Goal: Task Accomplishment & Management: Complete application form

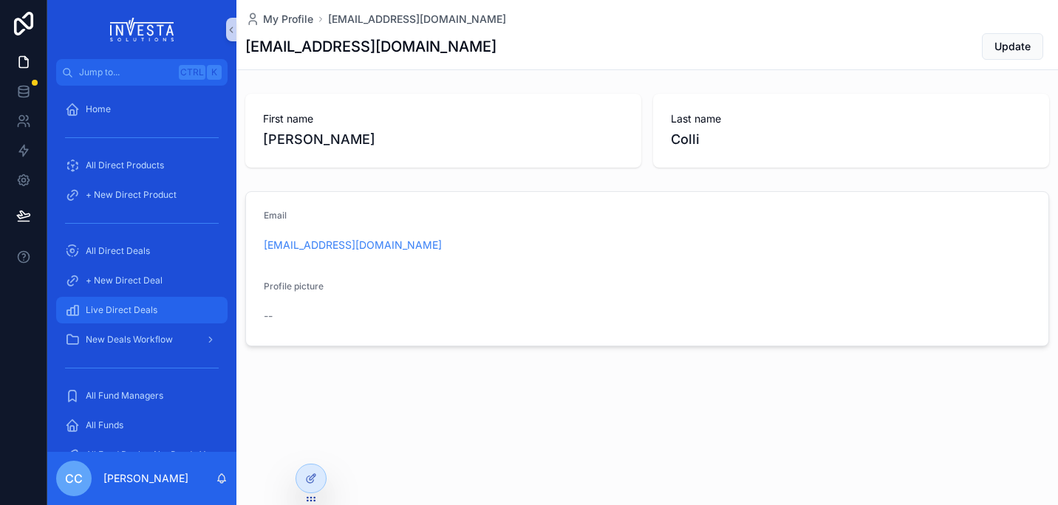
click at [131, 303] on div "Live Direct Deals" at bounding box center [142, 310] width 154 height 24
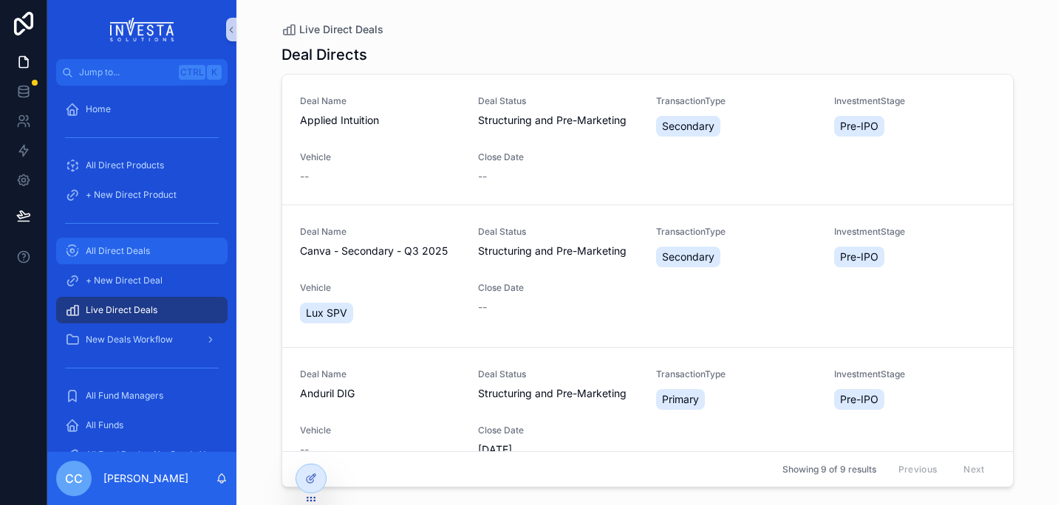
click at [120, 244] on div "All Direct Deals" at bounding box center [142, 251] width 154 height 24
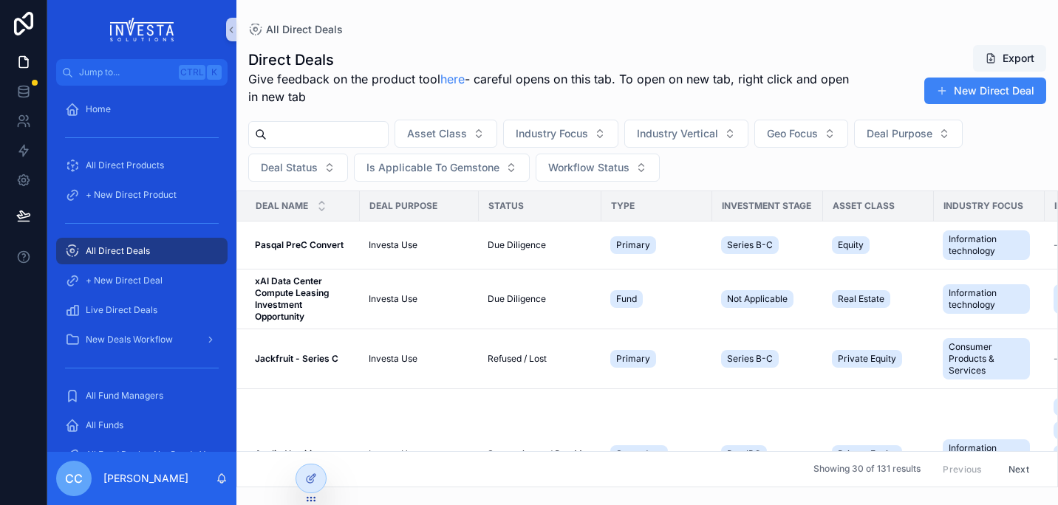
click at [360, 138] on input "scrollable content" at bounding box center [327, 134] width 121 height 21
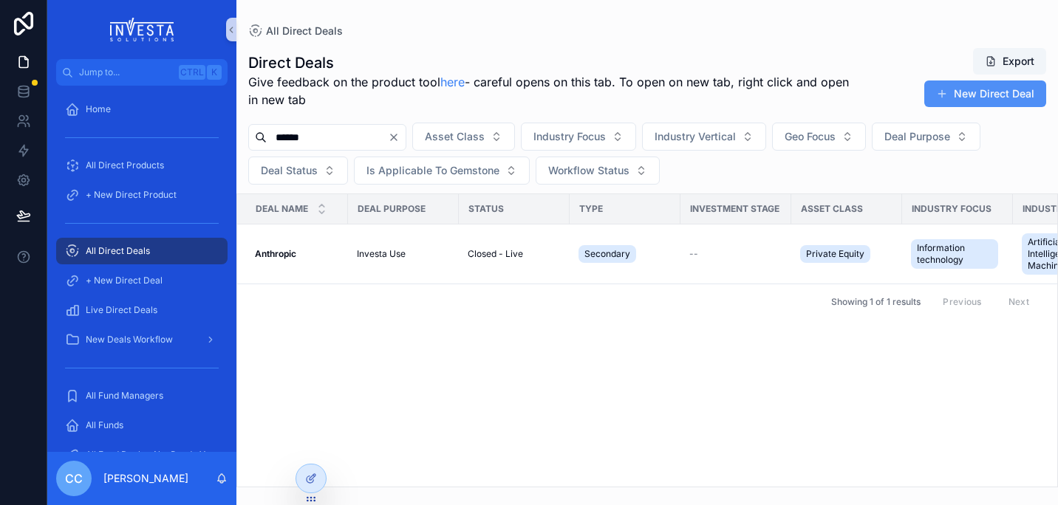
type input "******"
click at [975, 94] on button "New Direct Deal" at bounding box center [985, 93] width 122 height 27
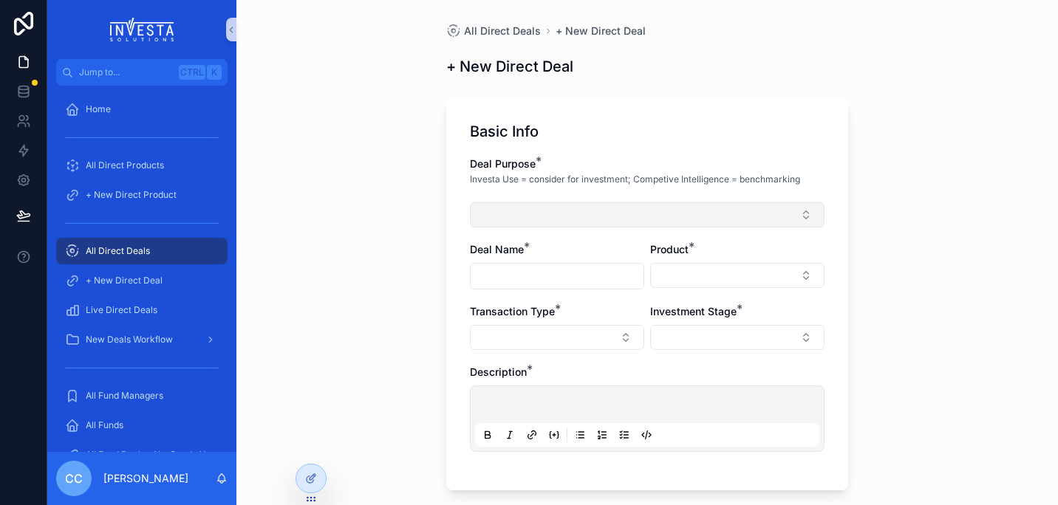
click at [640, 212] on button "Select Button" at bounding box center [647, 214] width 354 height 25
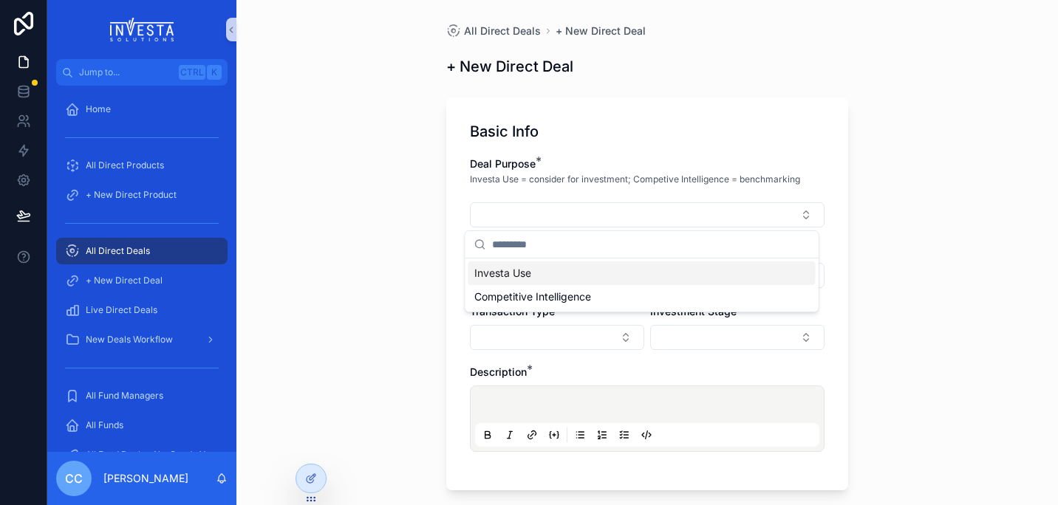
click at [526, 271] on span "Investa Use" at bounding box center [502, 273] width 57 height 15
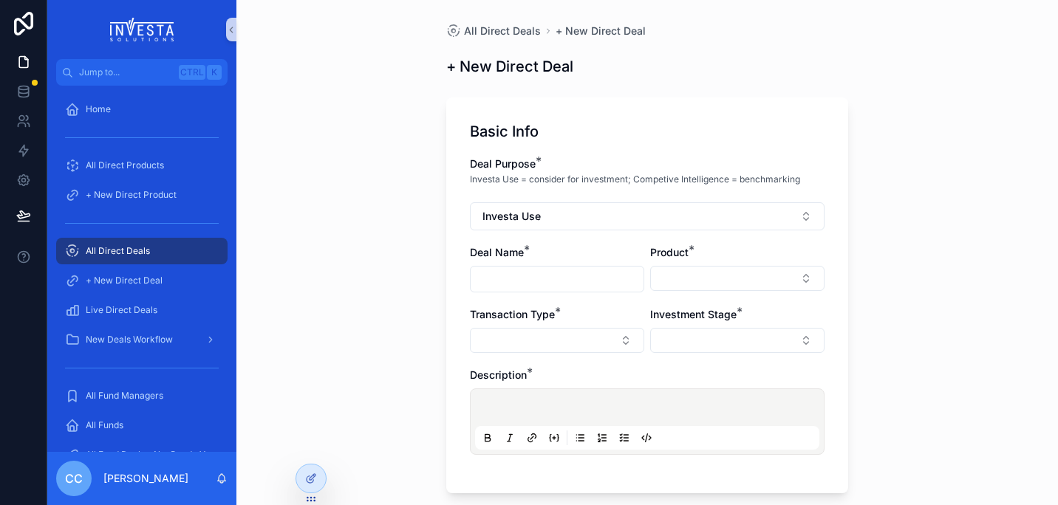
click at [526, 271] on input "scrollable content" at bounding box center [556, 279] width 173 height 21
click at [490, 278] on input "****" at bounding box center [556, 279] width 173 height 21
type input "**********"
click at [747, 276] on button "Select Button" at bounding box center [737, 278] width 174 height 25
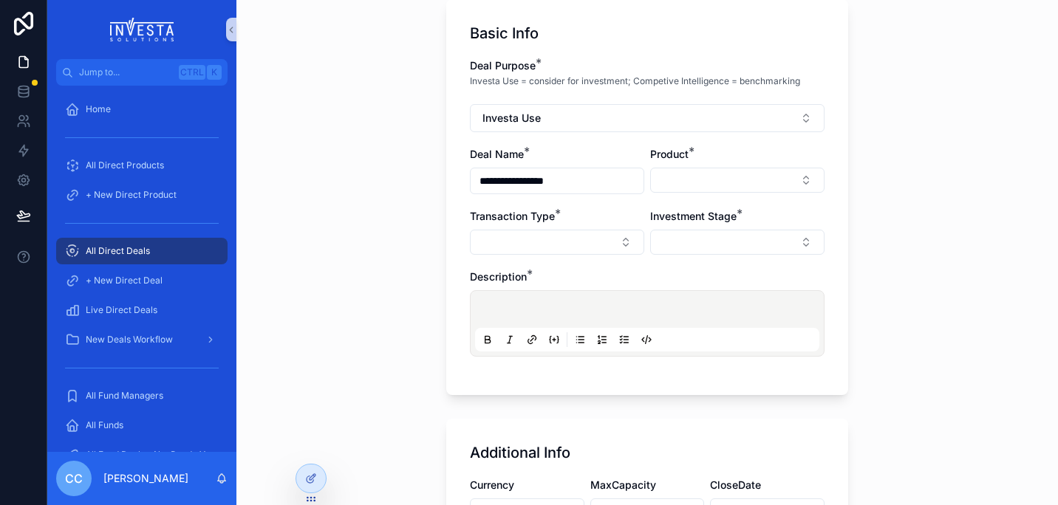
scroll to position [103, 0]
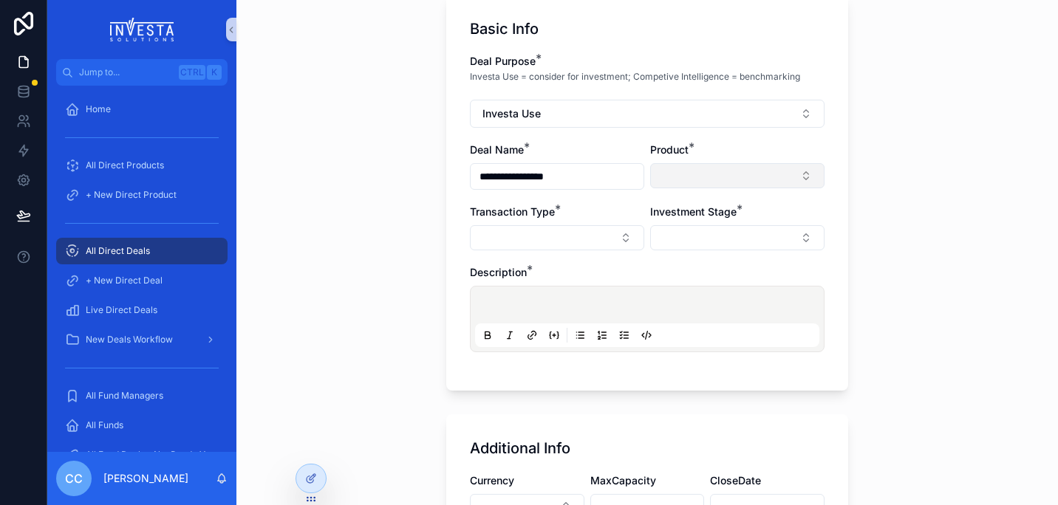
click at [721, 176] on button "Select Button" at bounding box center [737, 175] width 174 height 25
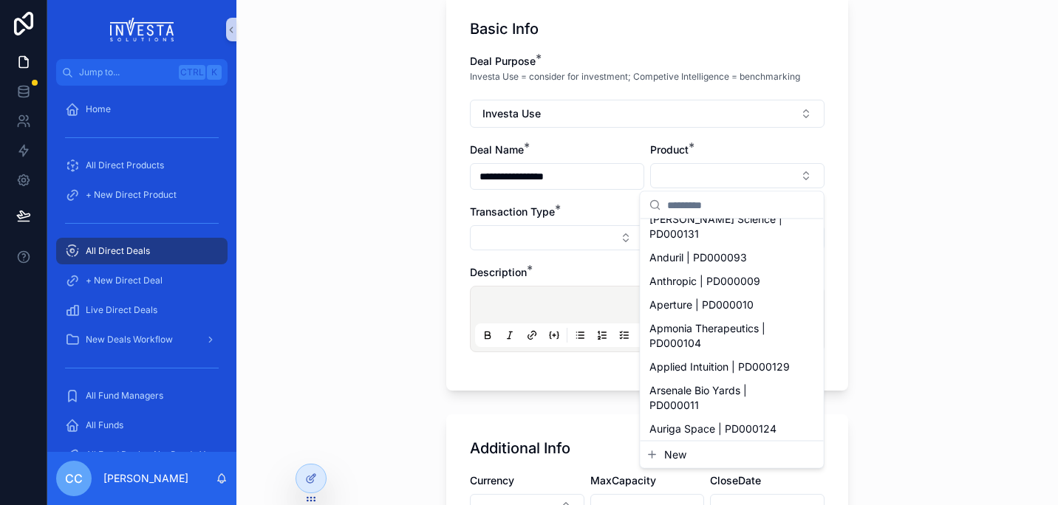
scroll to position [224, 0]
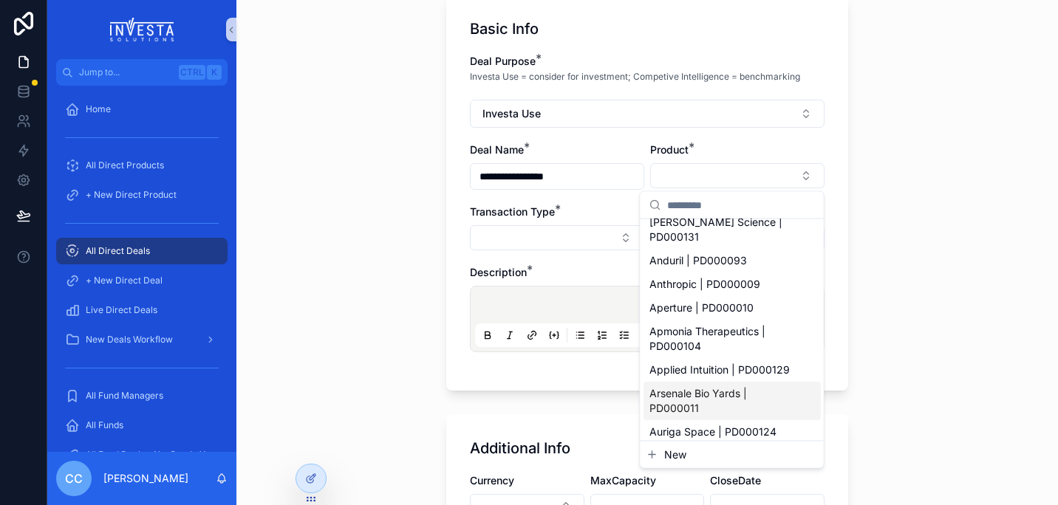
click at [671, 458] on span "New" at bounding box center [675, 455] width 22 height 15
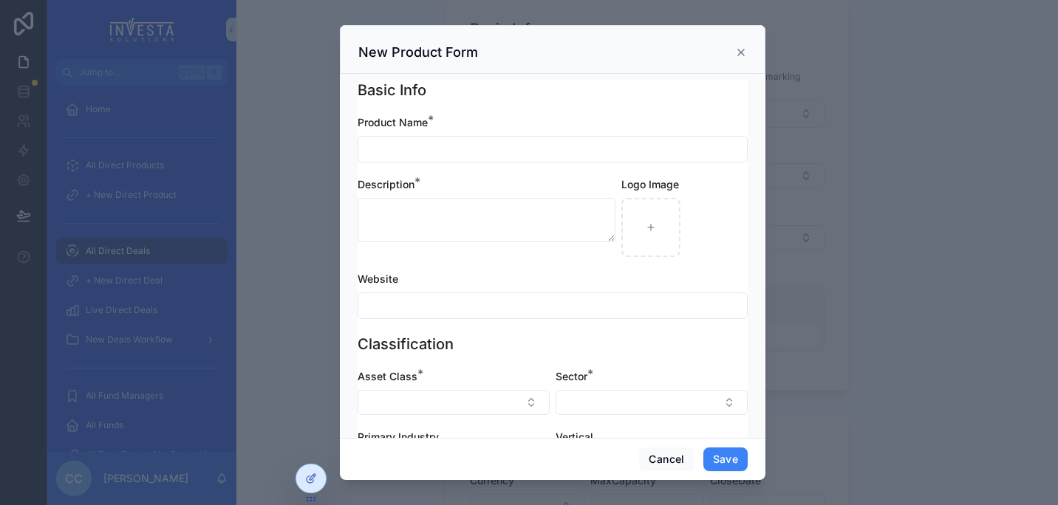
click at [470, 133] on div "Product Name *" at bounding box center [552, 138] width 390 height 47
click at [465, 149] on input "scrollable content" at bounding box center [552, 149] width 388 height 21
type input "**********"
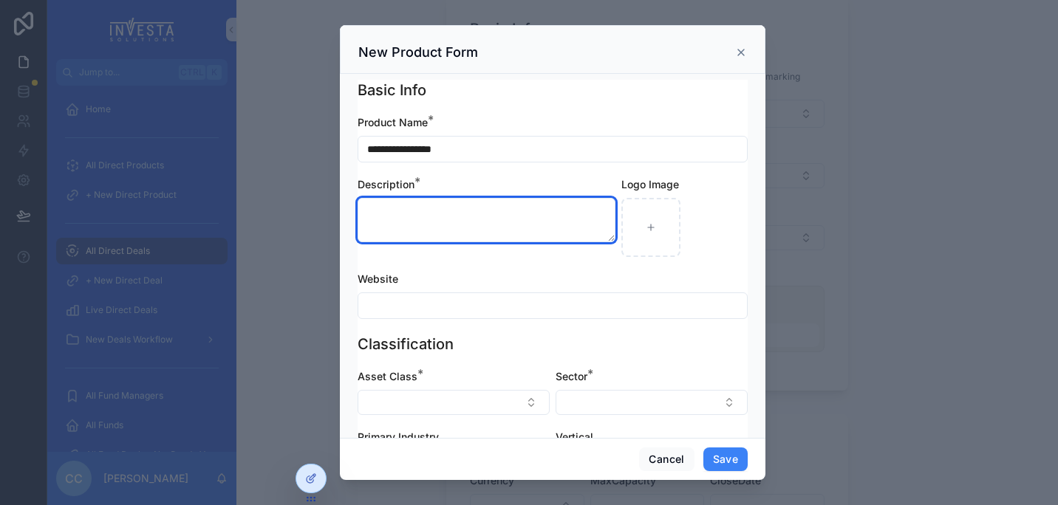
click at [449, 217] on textarea "scrollable content" at bounding box center [486, 220] width 258 height 44
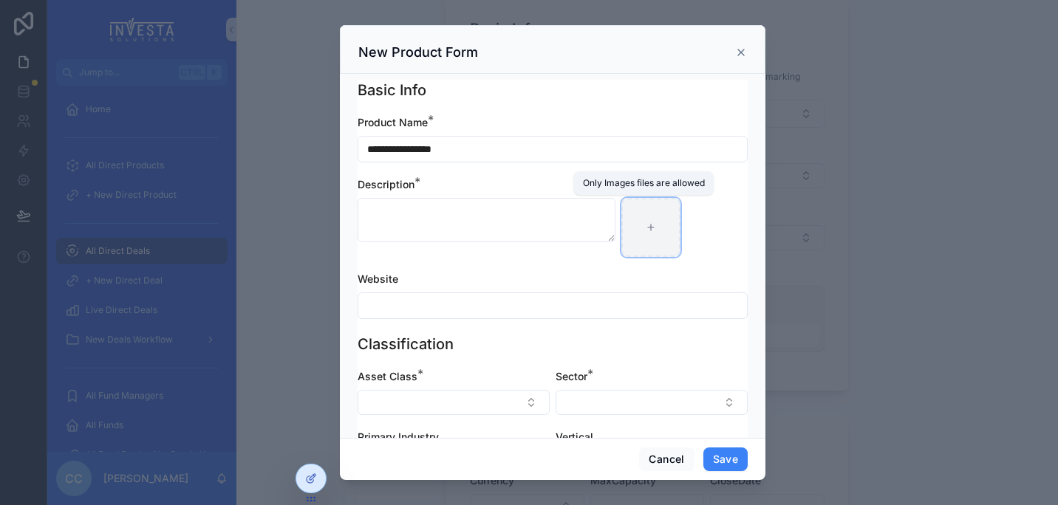
click at [645, 228] on icon "scrollable content" at bounding box center [650, 227] width 10 height 10
type input "**********"
click at [647, 213] on icon "scrollable content" at bounding box center [653, 211] width 12 height 12
click at [654, 211] on icon "scrollable content" at bounding box center [654, 211] width 0 height 3
click at [675, 183] on div "Confirm delete?" at bounding box center [638, 184] width 118 height 18
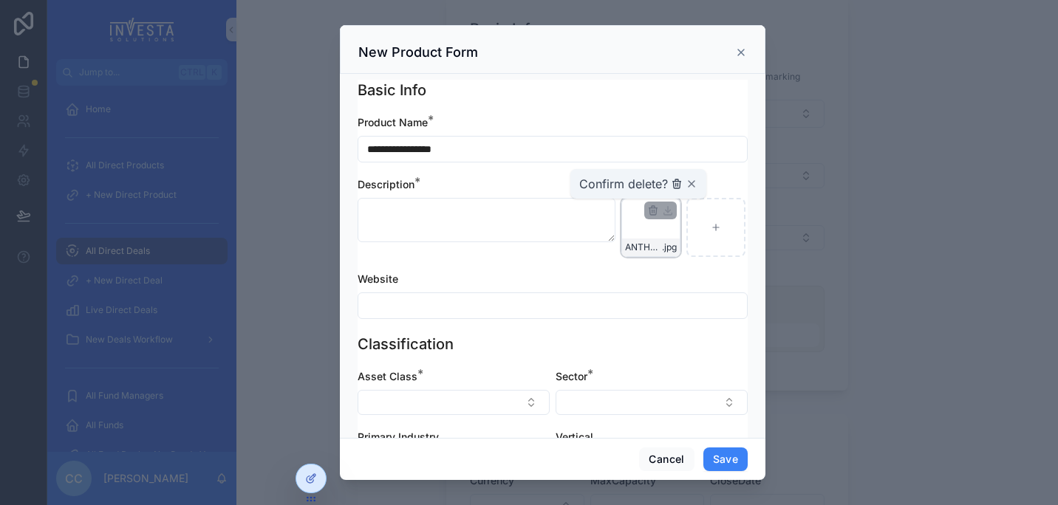
click at [675, 183] on icon "scrollable content" at bounding box center [677, 184] width 12 height 12
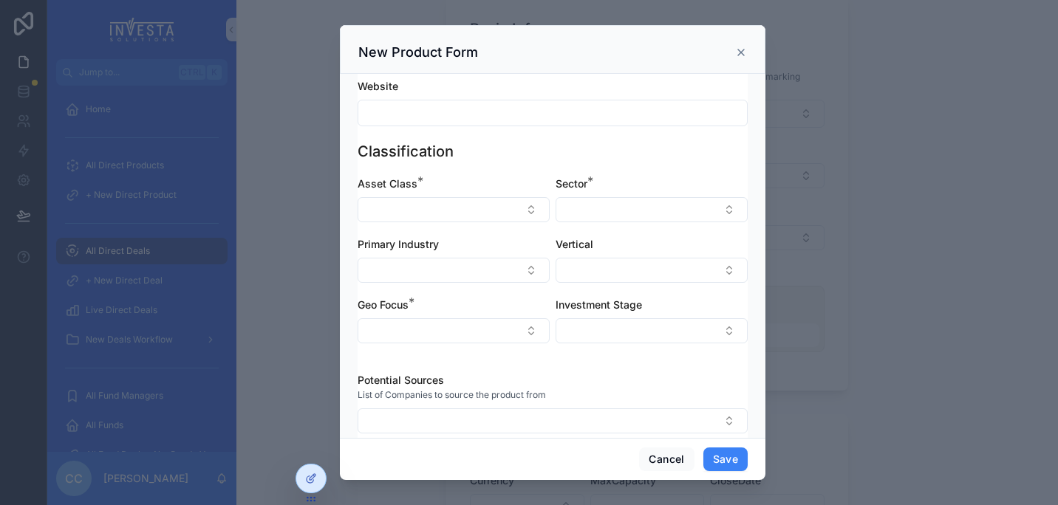
scroll to position [214, 0]
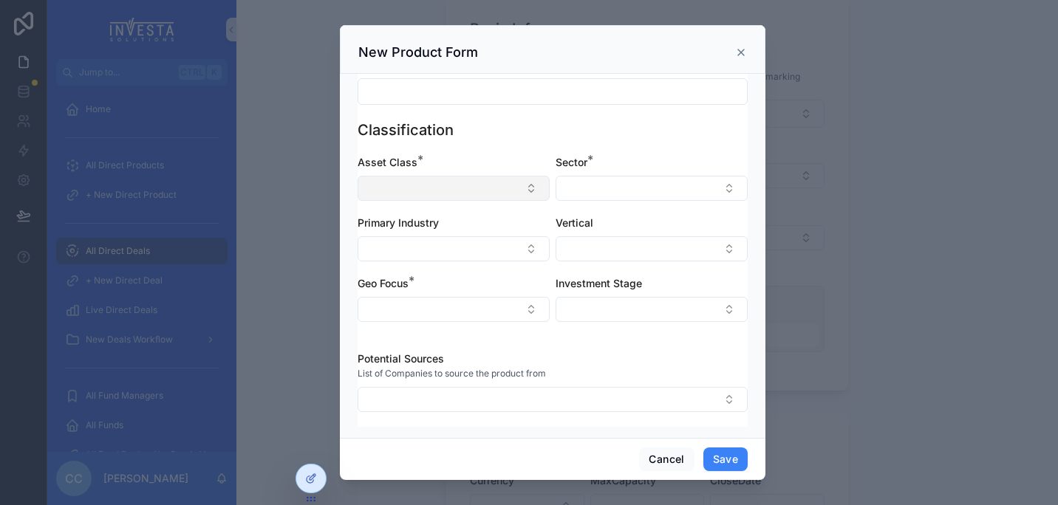
click at [530, 189] on button "Select Button" at bounding box center [453, 188] width 192 height 25
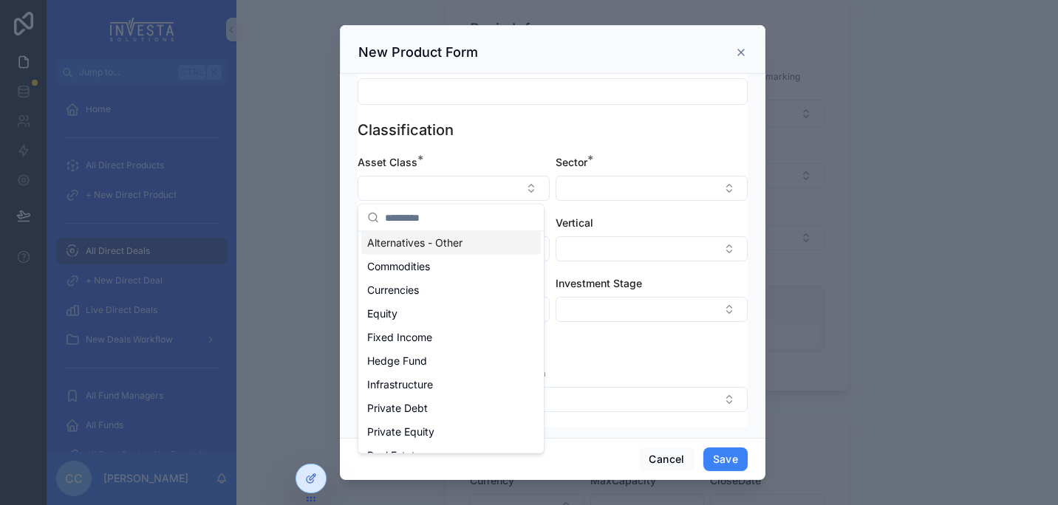
scroll to position [0, 0]
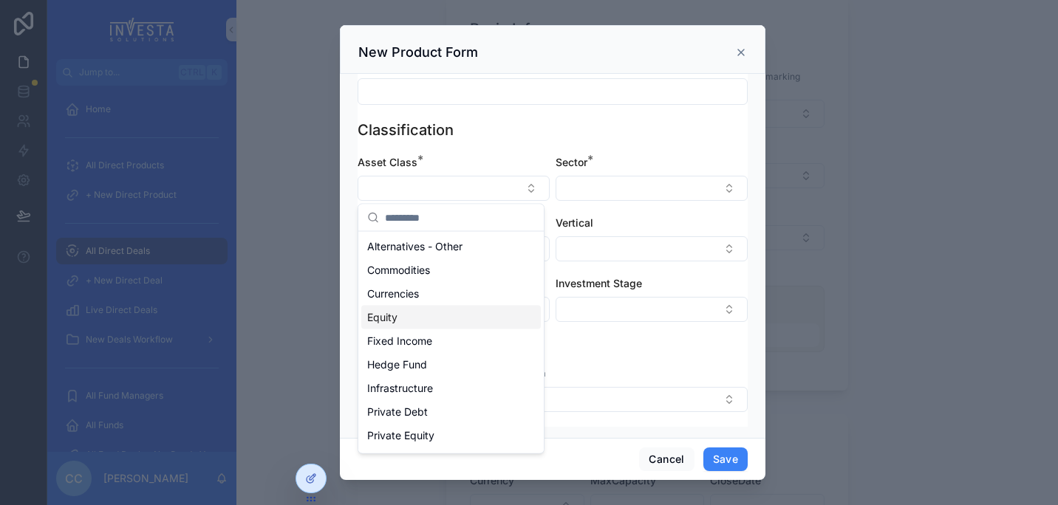
click at [439, 307] on div "Equity" at bounding box center [450, 318] width 179 height 24
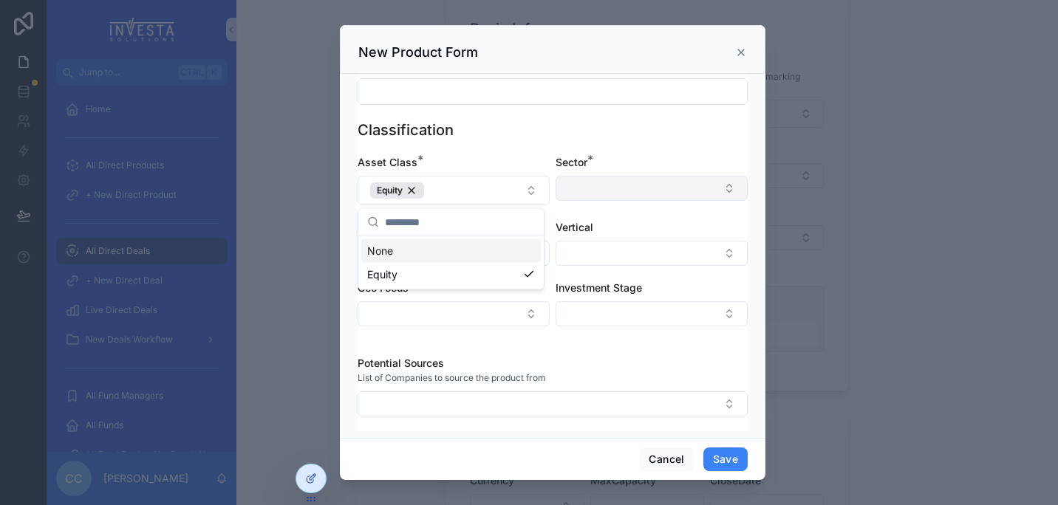
click at [628, 181] on button "Select Button" at bounding box center [651, 188] width 192 height 25
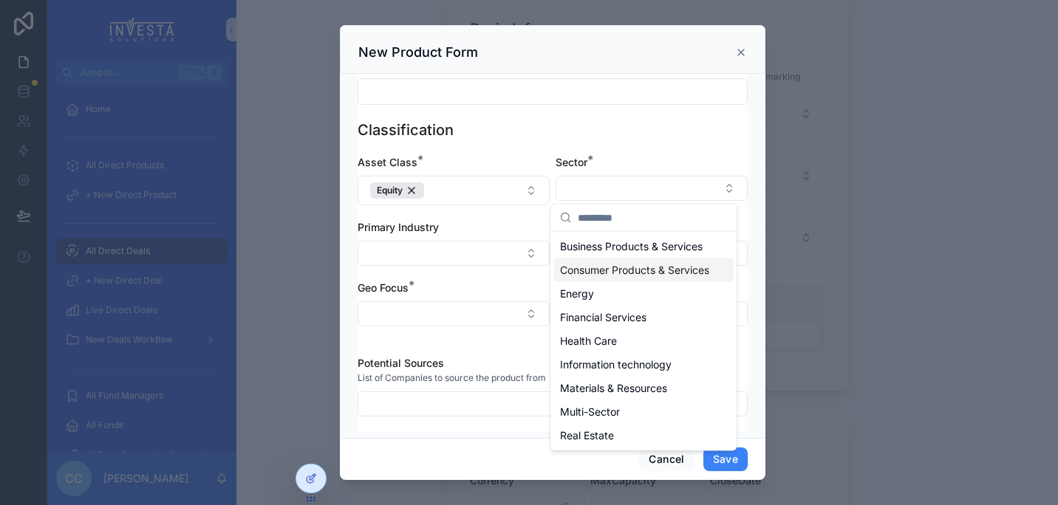
scroll to position [27, 0]
click at [646, 372] on span "Information technology" at bounding box center [616, 364] width 112 height 15
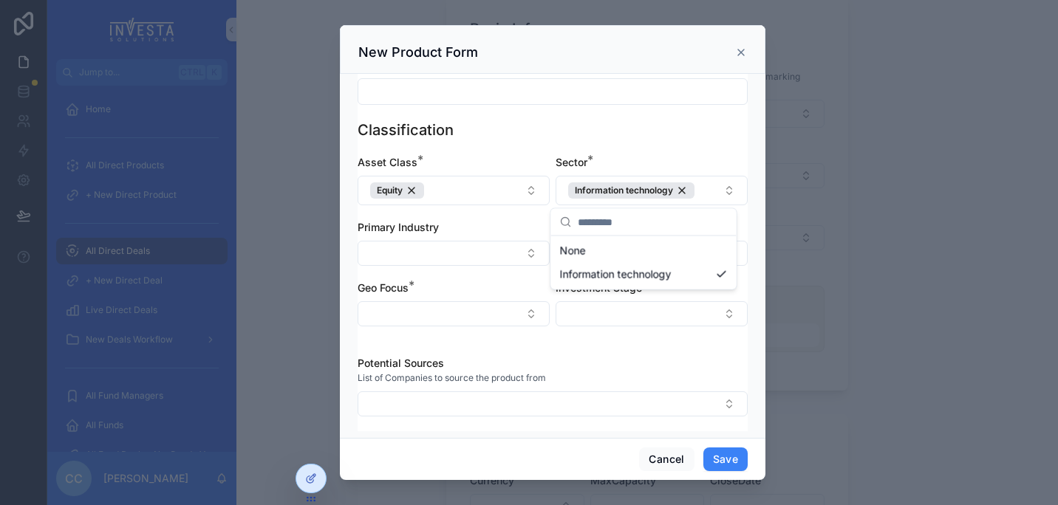
scroll to position [0, 0]
click at [730, 129] on div "Classification" at bounding box center [552, 130] width 390 height 21
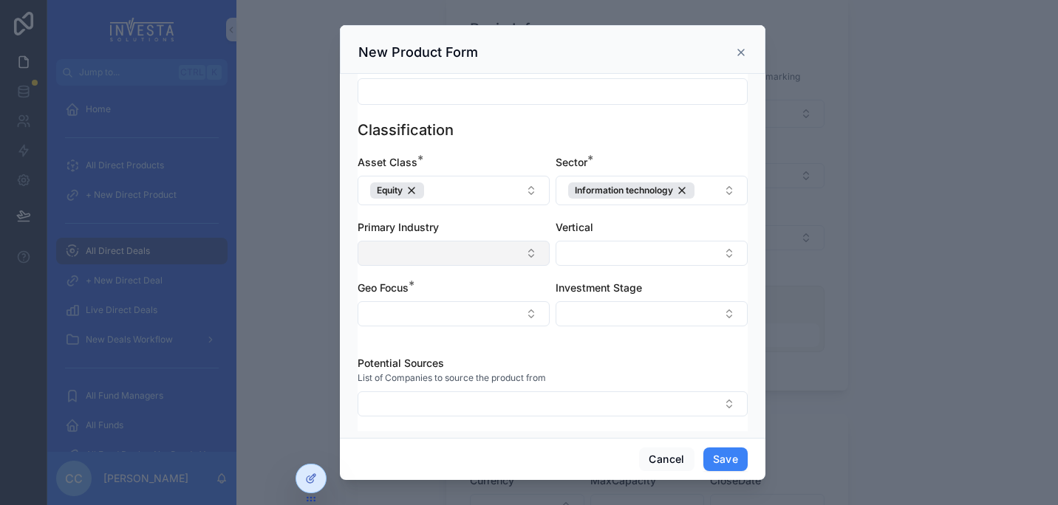
click at [482, 250] on button "Select Button" at bounding box center [453, 253] width 192 height 25
click at [564, 349] on div "Potential Sources List of Companies to source the product from" at bounding box center [552, 386] width 390 height 90
click at [520, 315] on button "Select Button" at bounding box center [453, 313] width 192 height 25
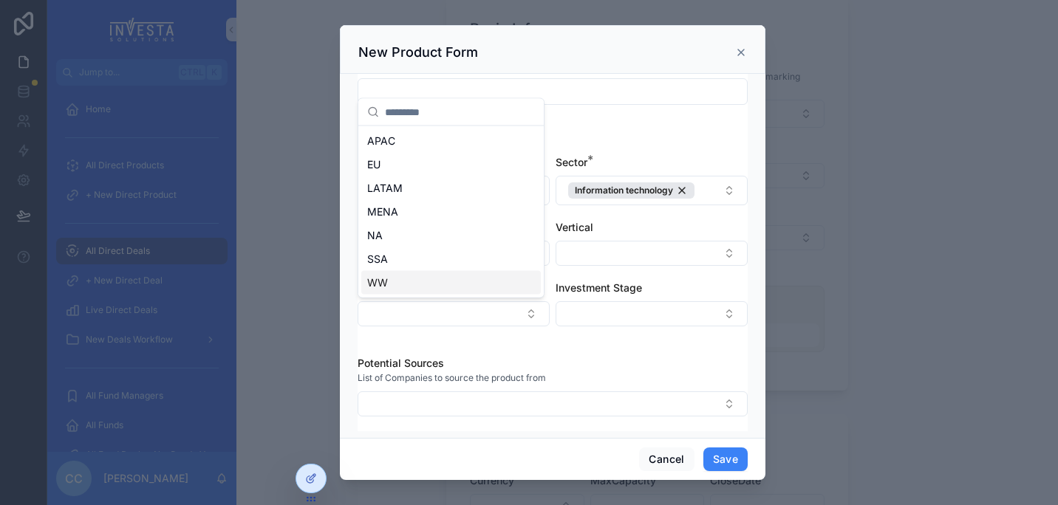
click at [422, 295] on div "APAC EU LATAM MENA NA SSA WW" at bounding box center [450, 211] width 185 height 171
click at [416, 287] on div "WW" at bounding box center [450, 283] width 179 height 24
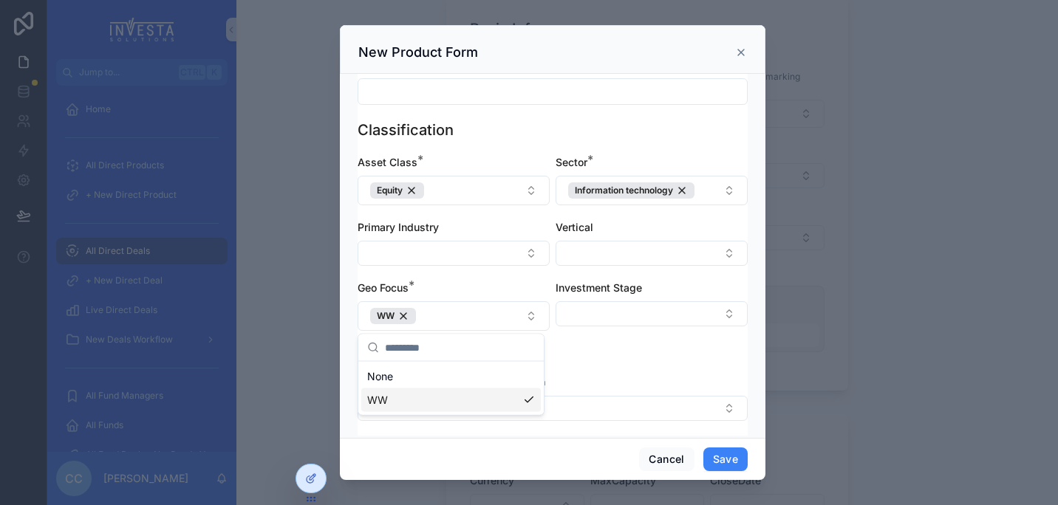
click at [585, 375] on div "List of Companies to source the product from" at bounding box center [552, 382] width 390 height 15
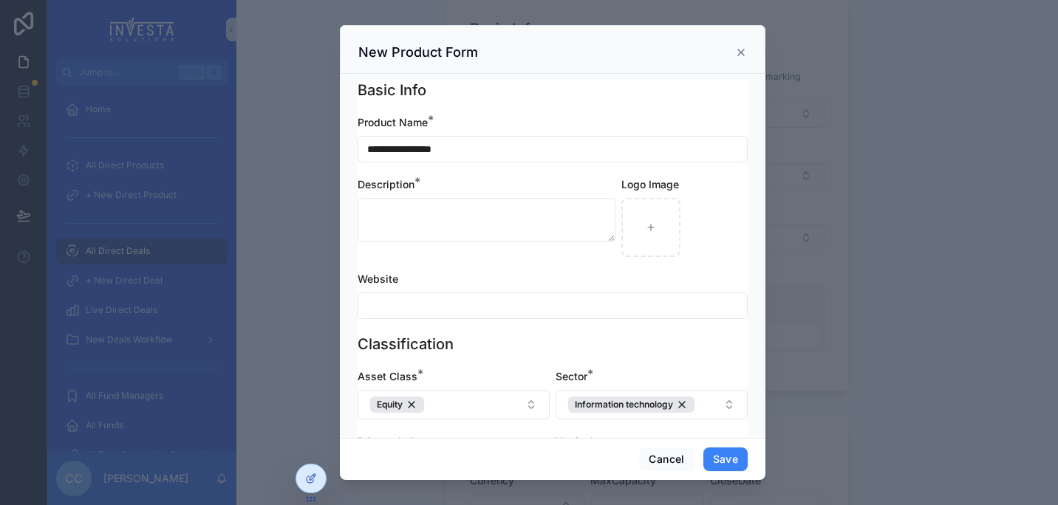
click at [682, 217] on div "scrollable content" at bounding box center [684, 227] width 126 height 59
click at [645, 230] on icon "scrollable content" at bounding box center [650, 227] width 10 height 10
type input "**********"
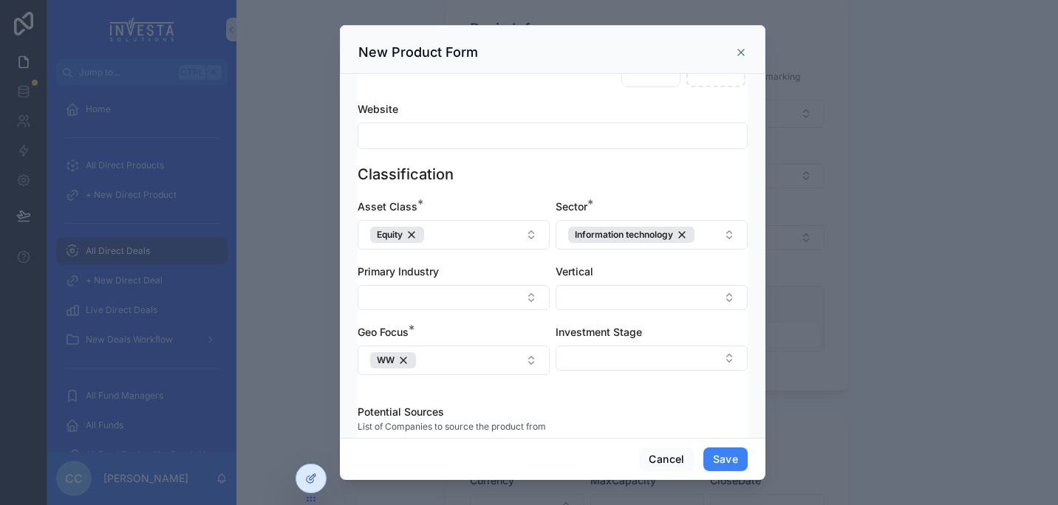
scroll to position [288, 0]
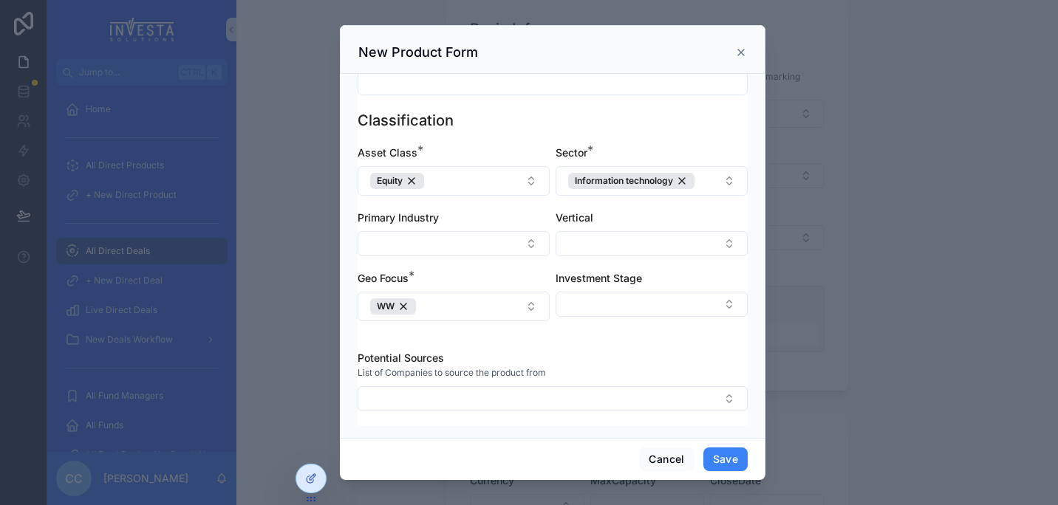
click at [772, 388] on div "scrollable content" at bounding box center [529, 252] width 1058 height 505
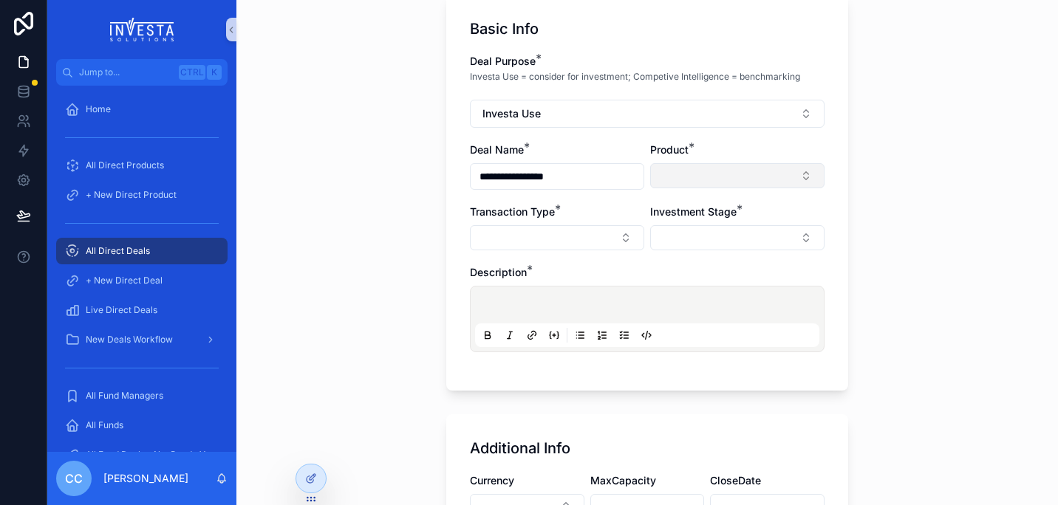
click at [744, 177] on button "Select Button" at bounding box center [737, 175] width 174 height 25
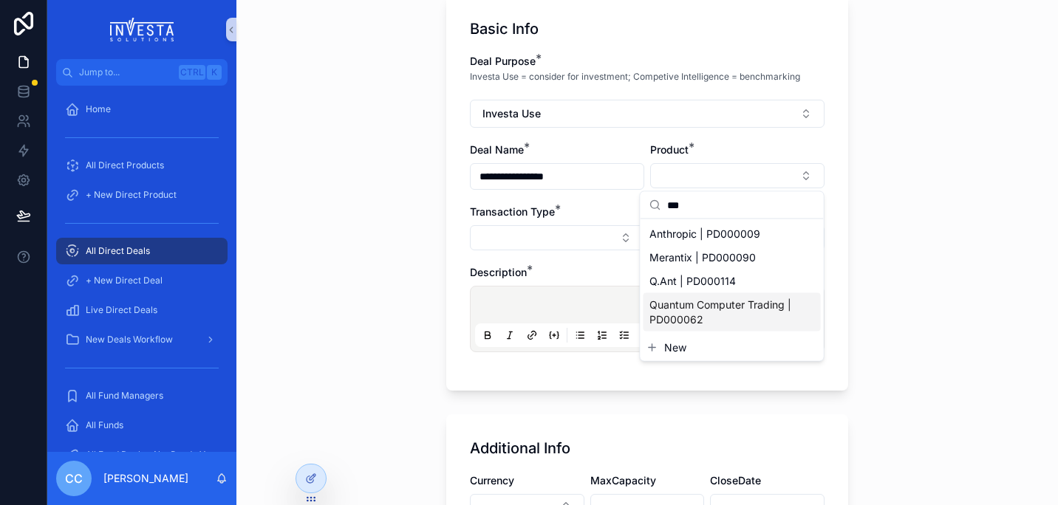
type input "***"
click at [684, 345] on span "New" at bounding box center [675, 347] width 22 height 15
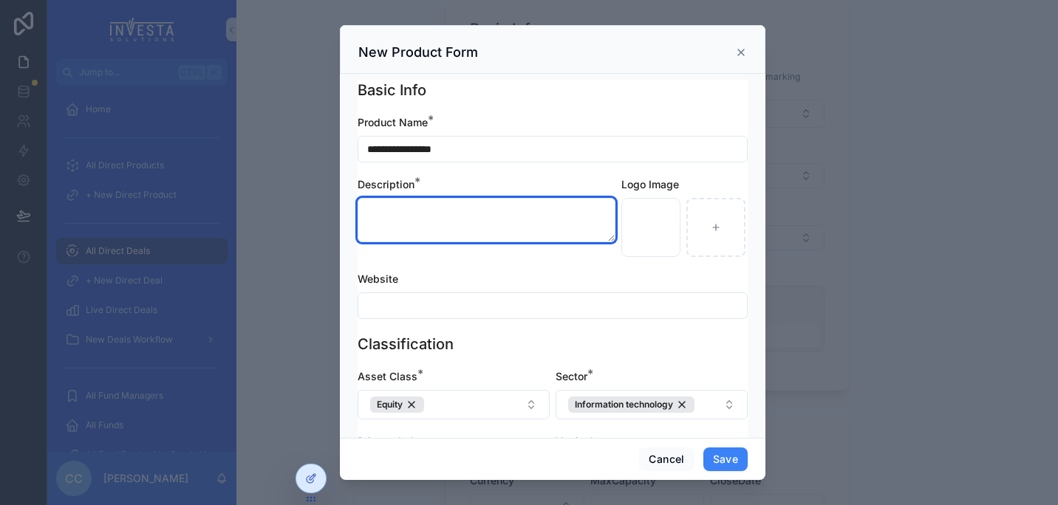
click at [453, 226] on textarea "scrollable content" at bounding box center [486, 220] width 258 height 44
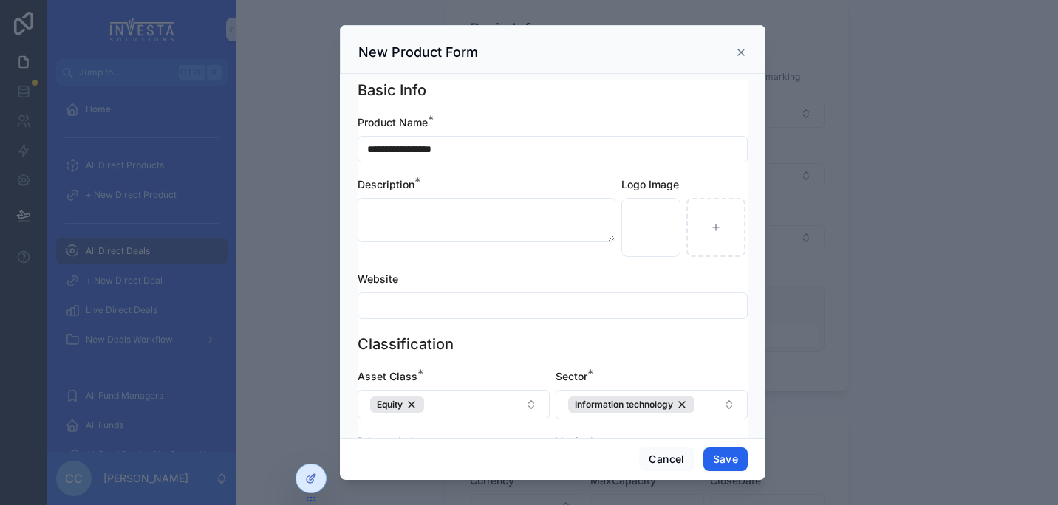
click at [722, 461] on button "Save" at bounding box center [725, 460] width 44 height 24
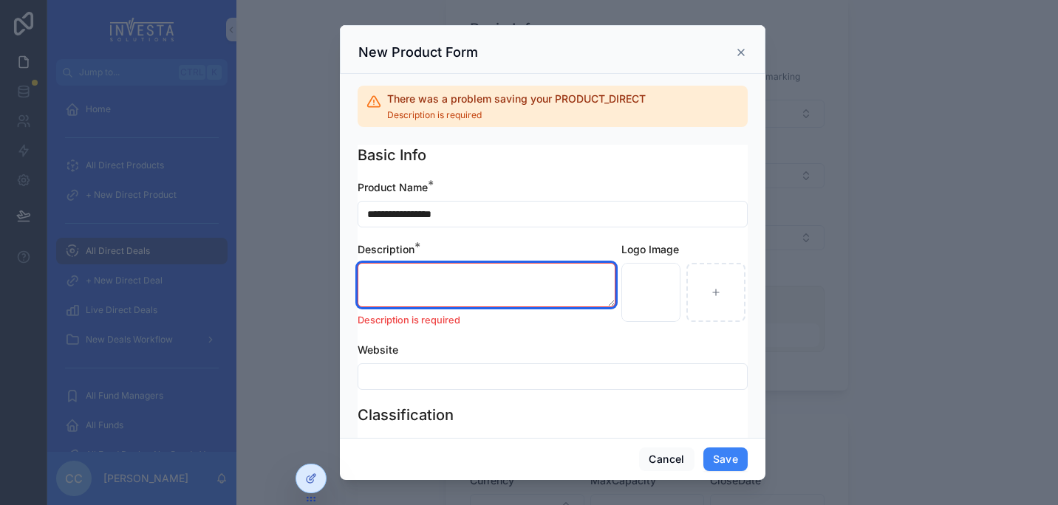
click at [436, 270] on textarea "scrollable content" at bounding box center [486, 285] width 258 height 44
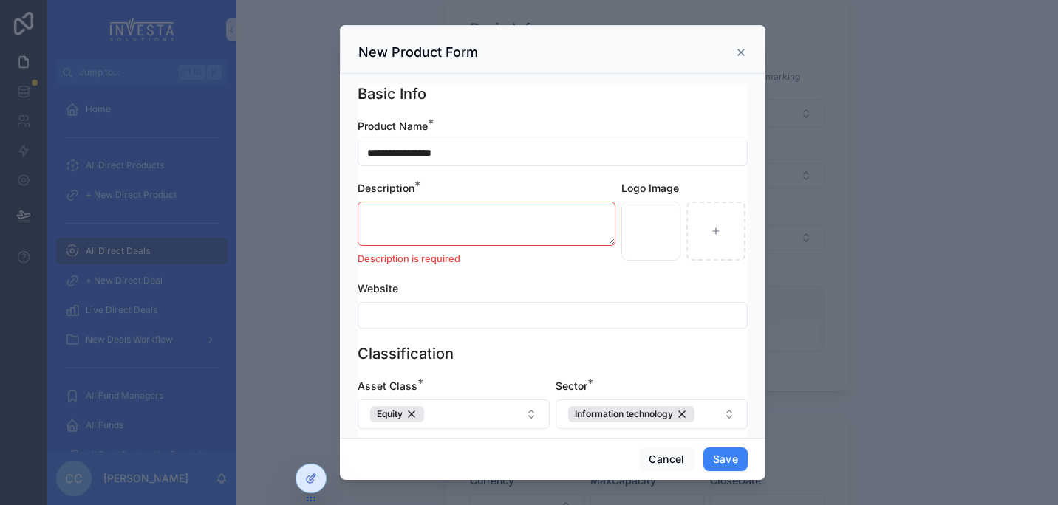
scroll to position [0, 0]
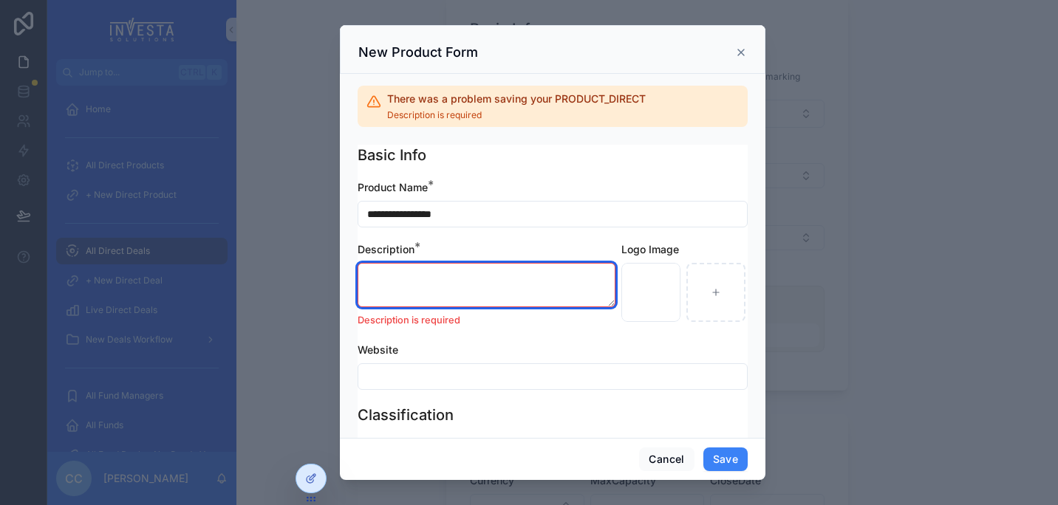
click at [465, 288] on textarea "scrollable content" at bounding box center [486, 285] width 258 height 44
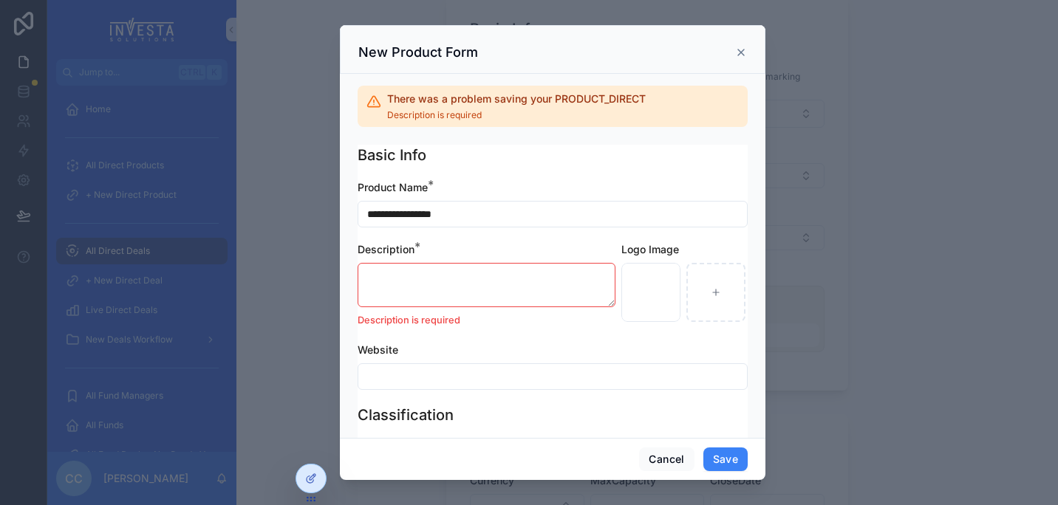
click at [882, 152] on div "scrollable content" at bounding box center [529, 252] width 1058 height 505
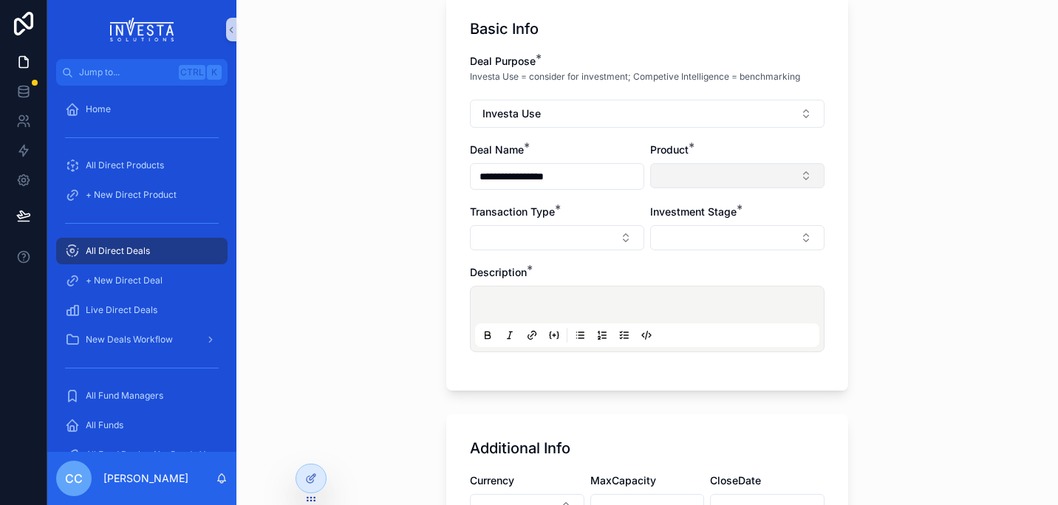
click at [718, 176] on button "Select Button" at bounding box center [737, 175] width 174 height 25
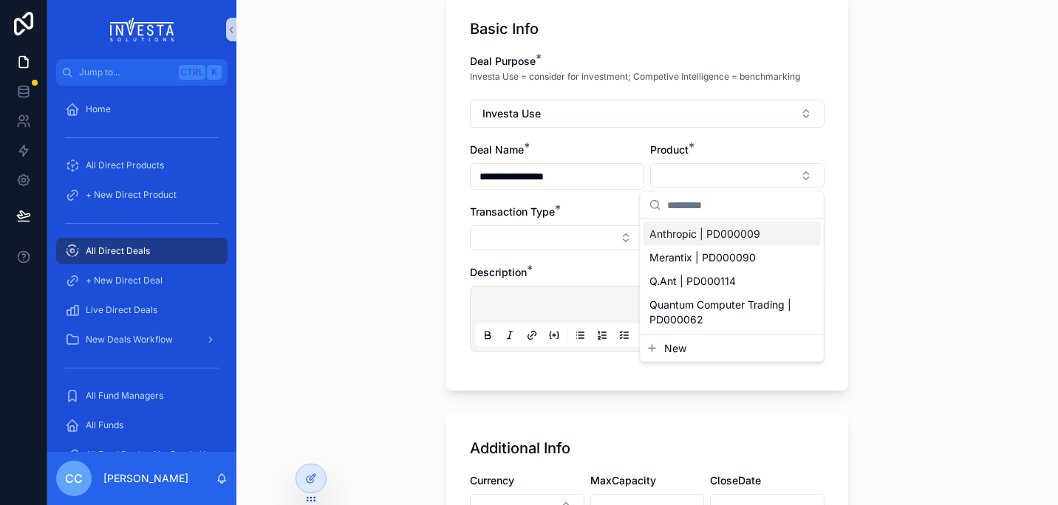
click at [703, 237] on span "Anthropic | PD000009" at bounding box center [704, 234] width 111 height 15
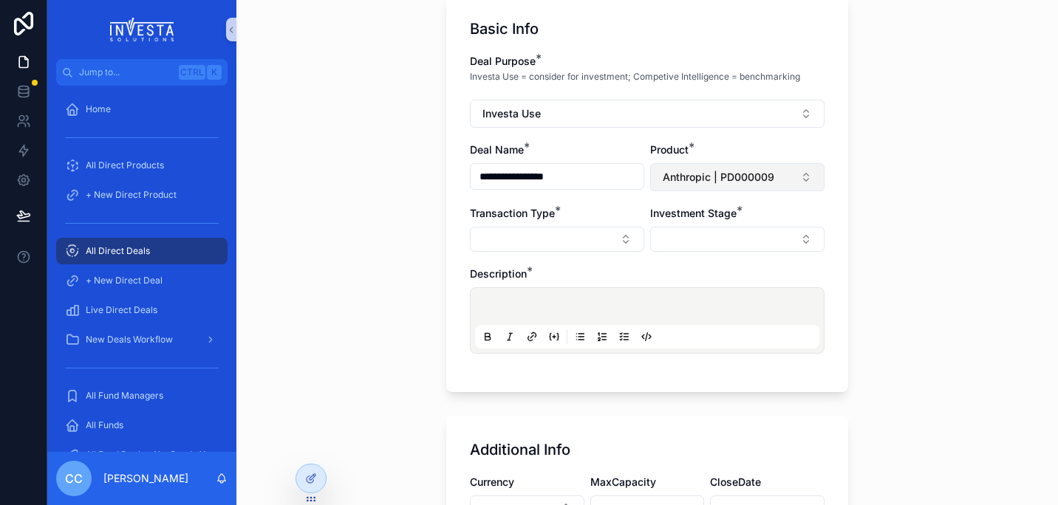
click at [704, 182] on span "Anthropic | PD000009" at bounding box center [718, 177] width 112 height 15
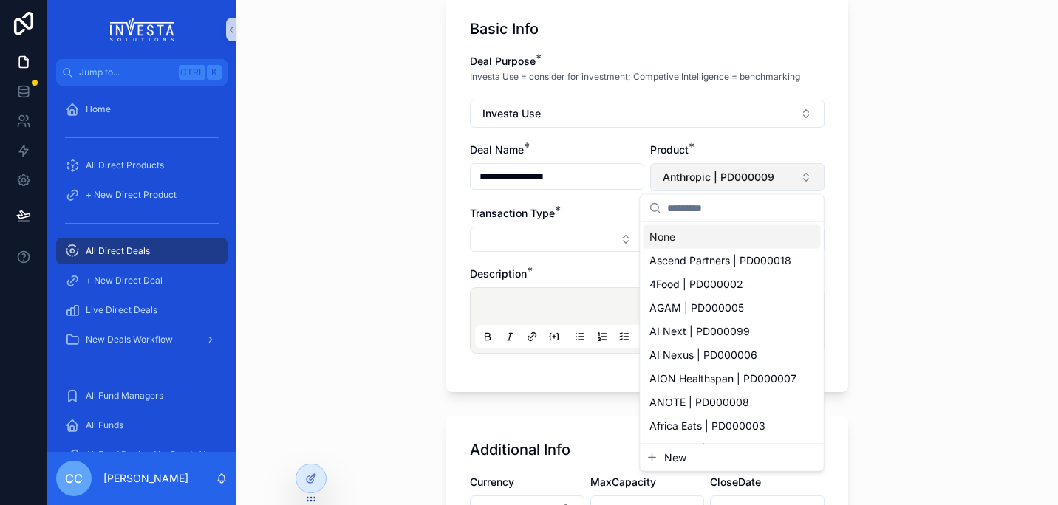
click at [704, 182] on span "Anthropic | PD000009" at bounding box center [718, 177] width 112 height 15
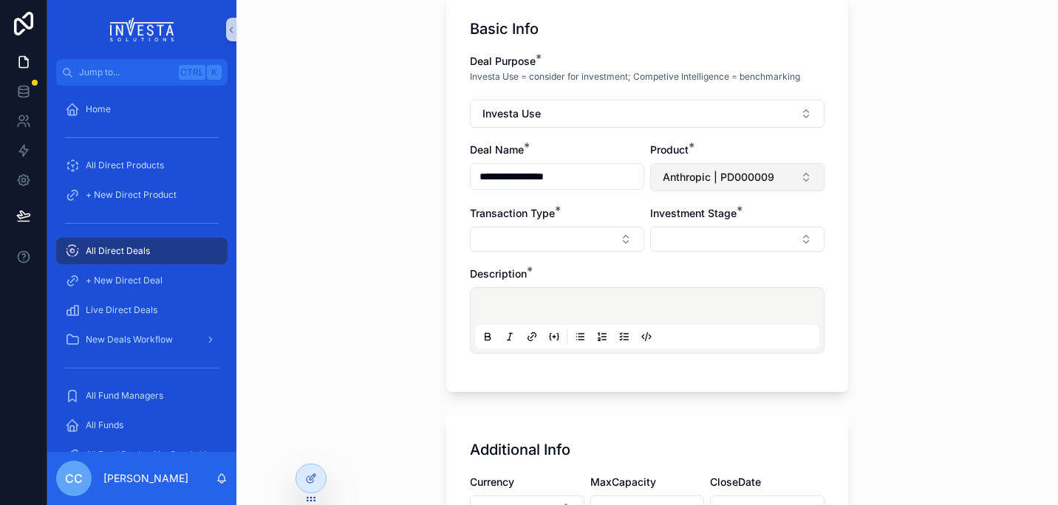
click at [704, 182] on span "Anthropic | PD000009" at bounding box center [718, 177] width 112 height 15
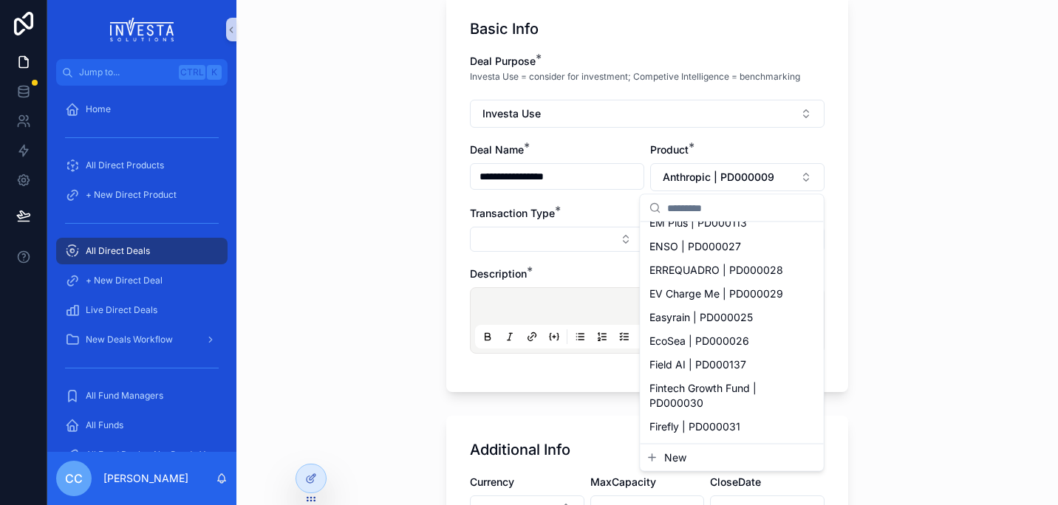
scroll to position [1173, 0]
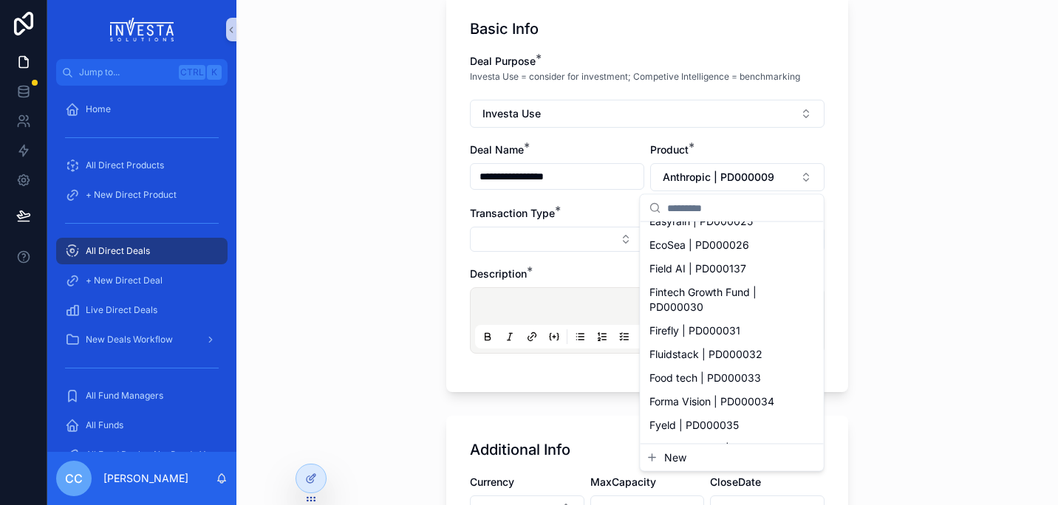
click at [693, 456] on button "New" at bounding box center [731, 457] width 171 height 15
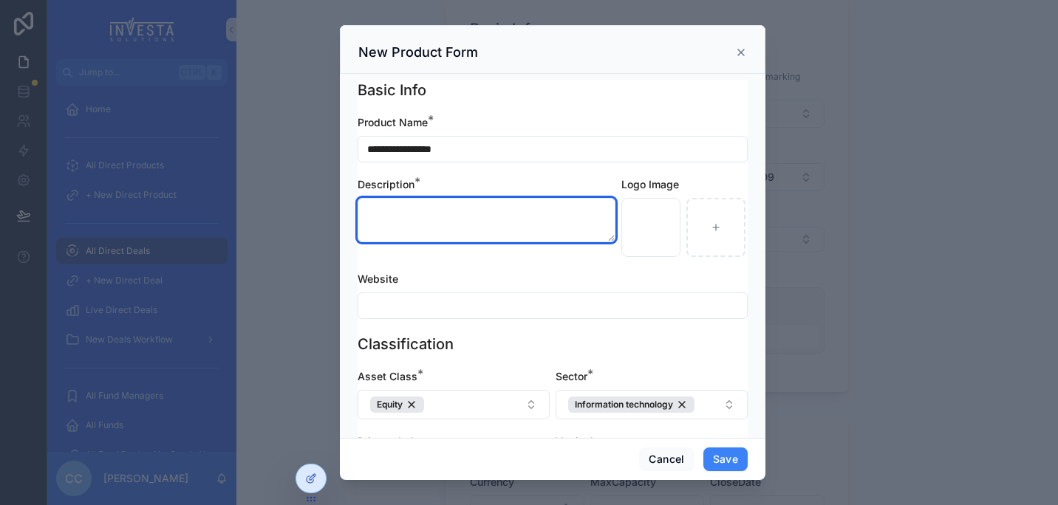
click at [467, 224] on textarea "scrollable content" at bounding box center [486, 220] width 258 height 44
type textarea "**"
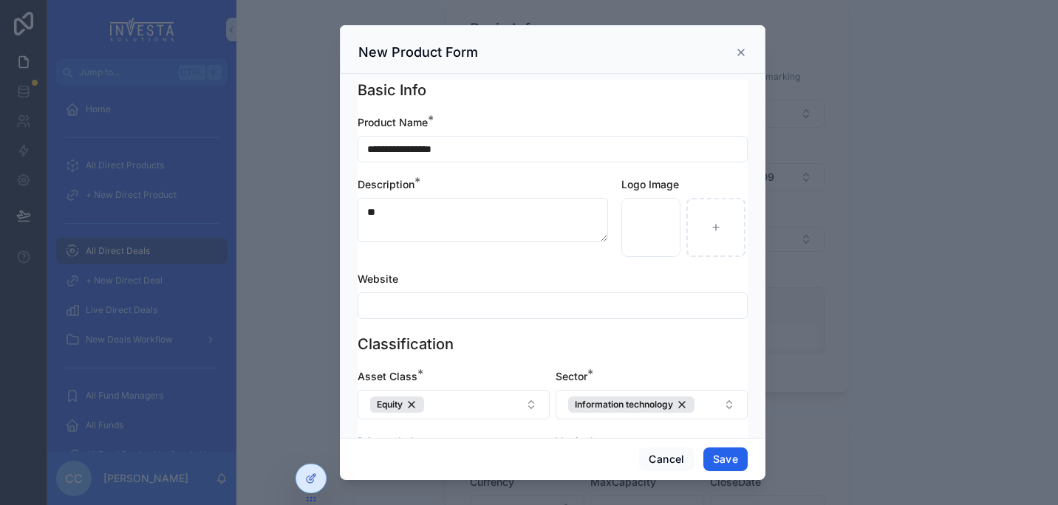
click at [723, 456] on button "Save" at bounding box center [725, 460] width 44 height 24
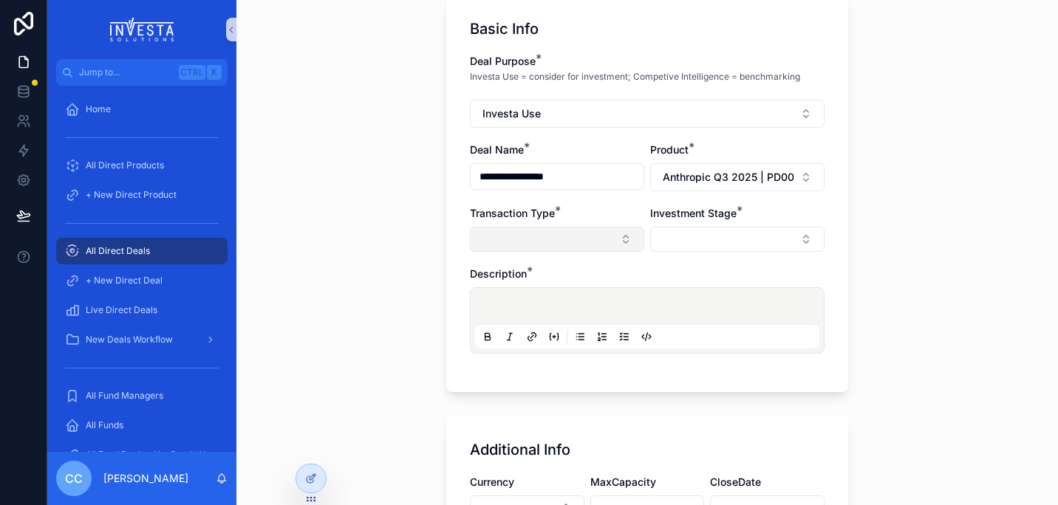
click at [537, 239] on button "Select Button" at bounding box center [557, 239] width 174 height 25
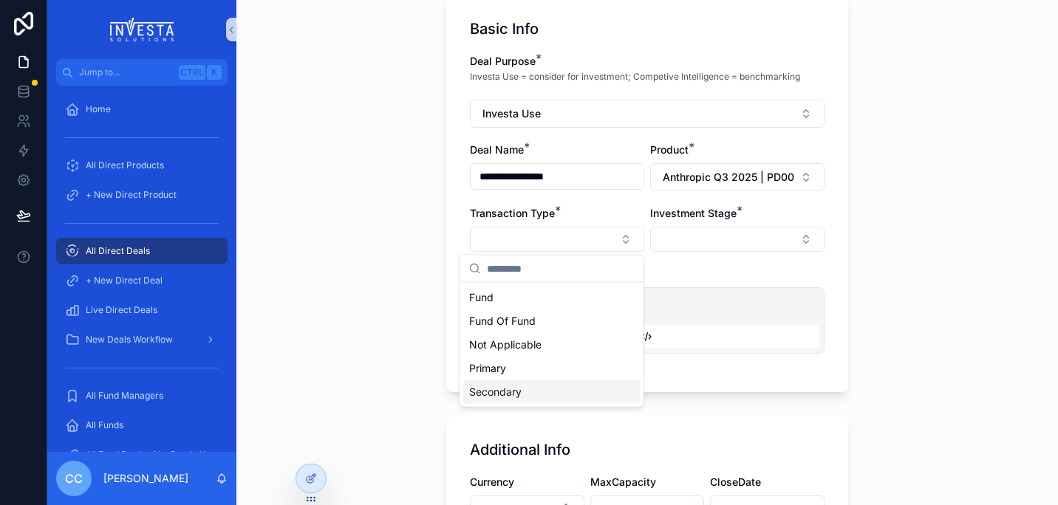
click at [505, 394] on span "Secondary" at bounding box center [495, 392] width 52 height 15
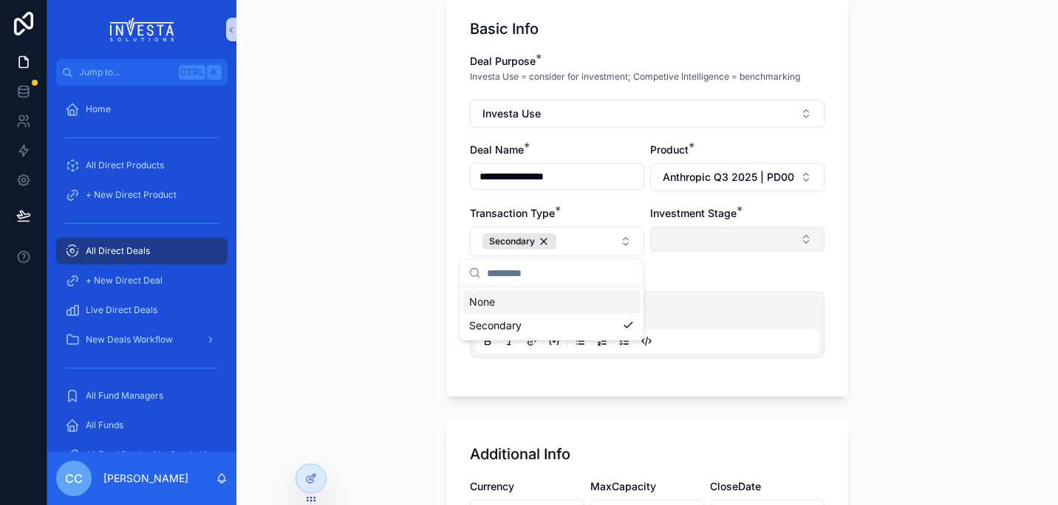
click at [738, 248] on button "Select Button" at bounding box center [737, 239] width 174 height 25
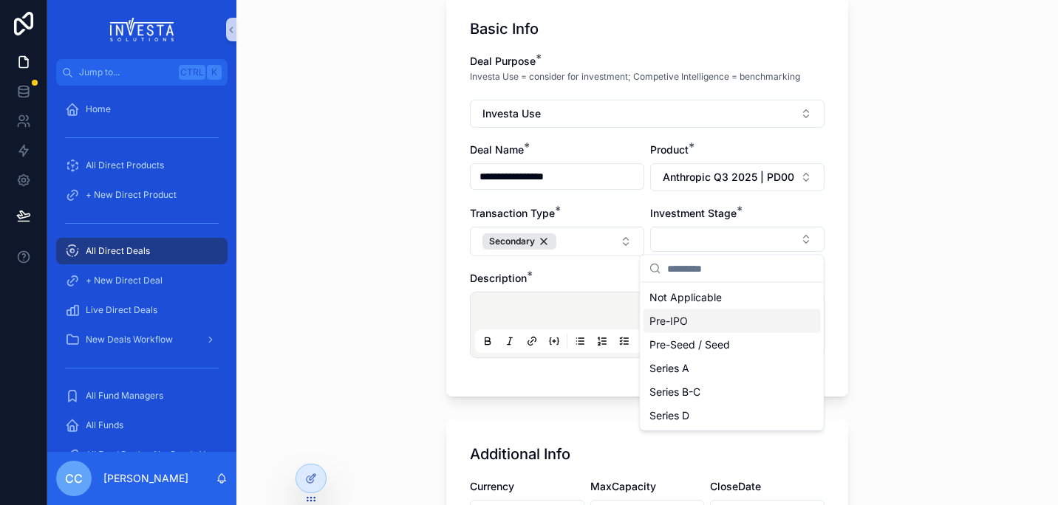
click at [695, 315] on div "Pre-IPO" at bounding box center [731, 321] width 177 height 24
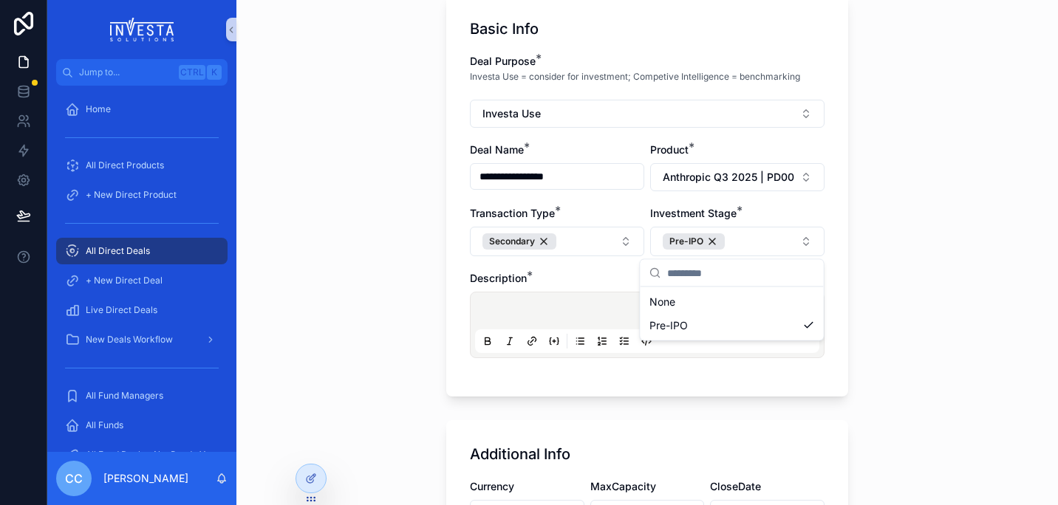
click at [966, 366] on div "**********" at bounding box center [646, 149] width 821 height 505
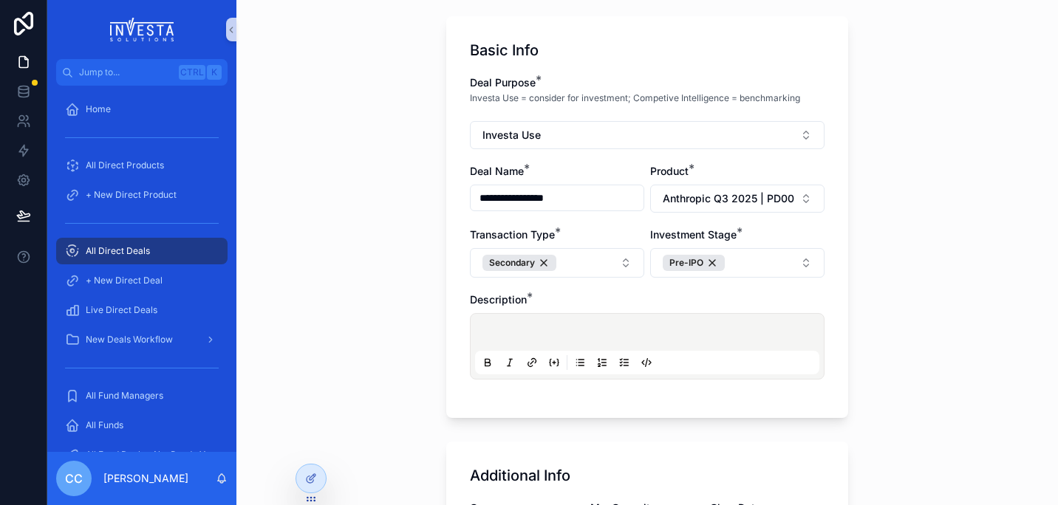
scroll to position [80, 0]
click at [885, 266] on div "**********" at bounding box center [646, 172] width 821 height 505
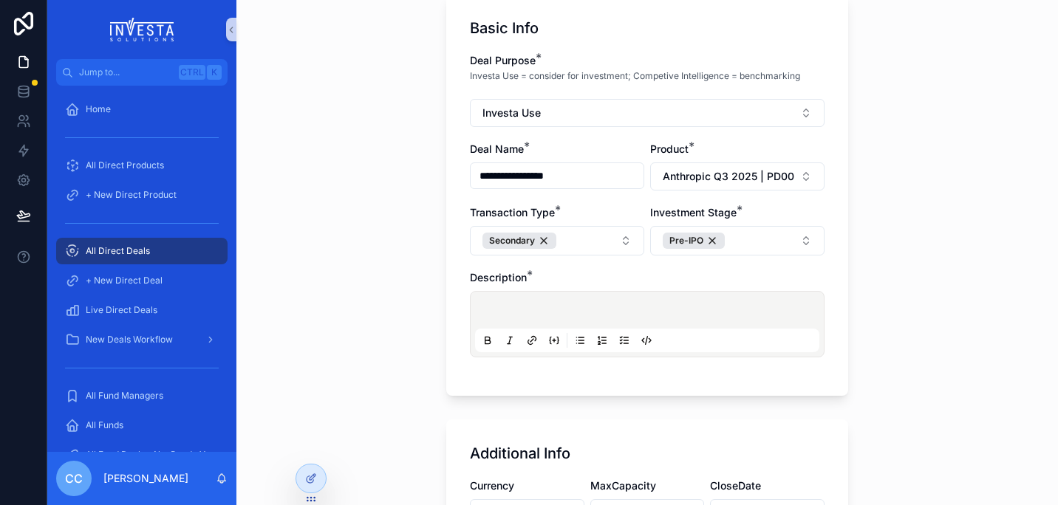
scroll to position [97, 0]
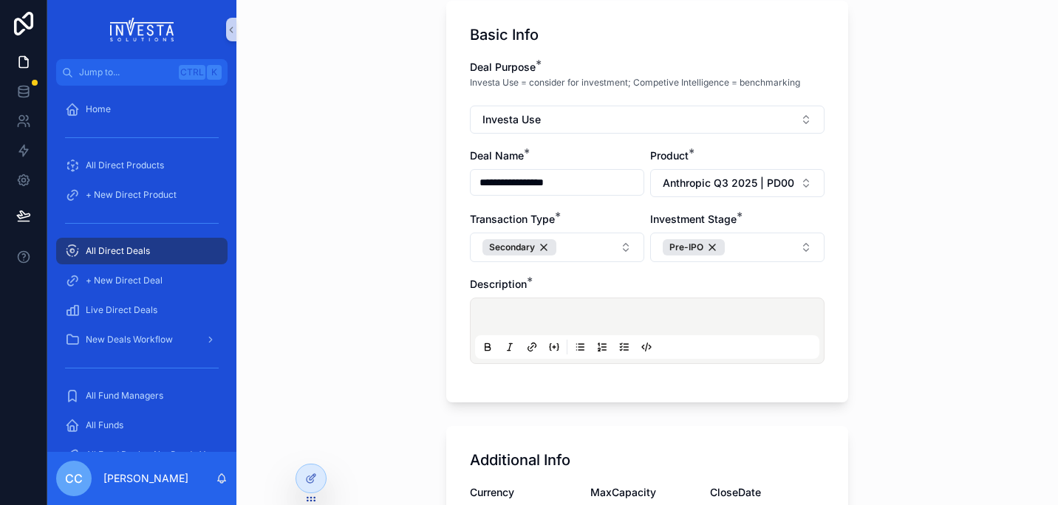
click at [683, 310] on div "scrollable content" at bounding box center [647, 331] width 344 height 56
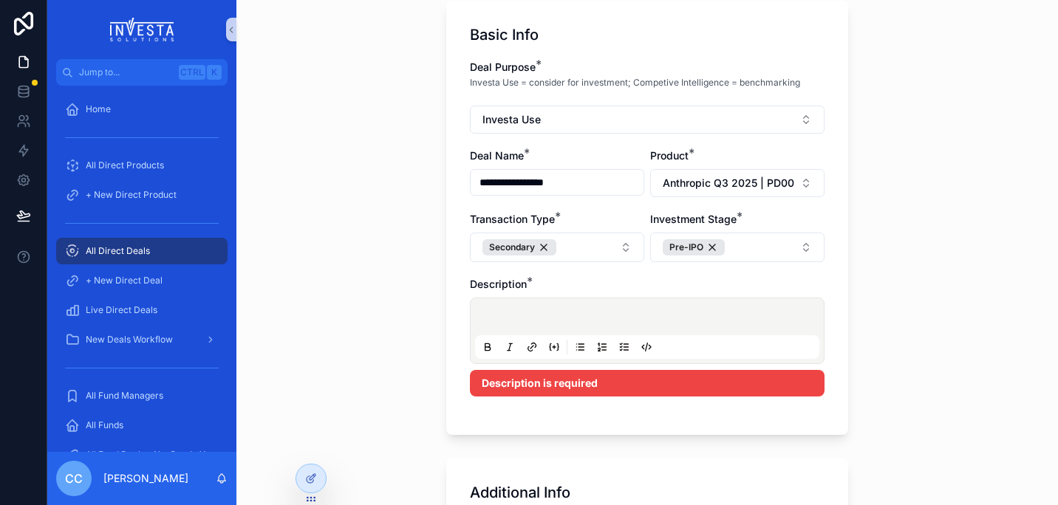
click at [516, 314] on p "scrollable content" at bounding box center [650, 319] width 344 height 15
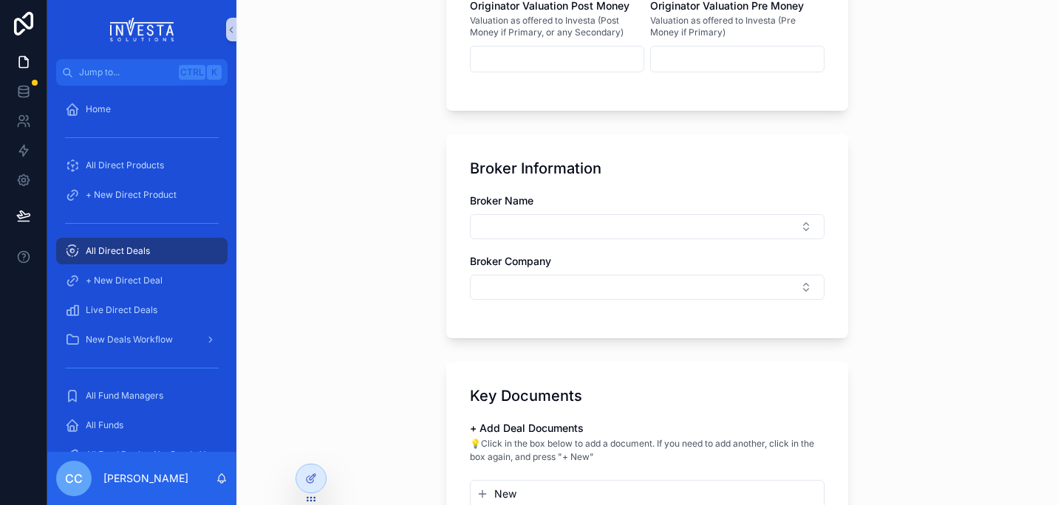
scroll to position [1433, 0]
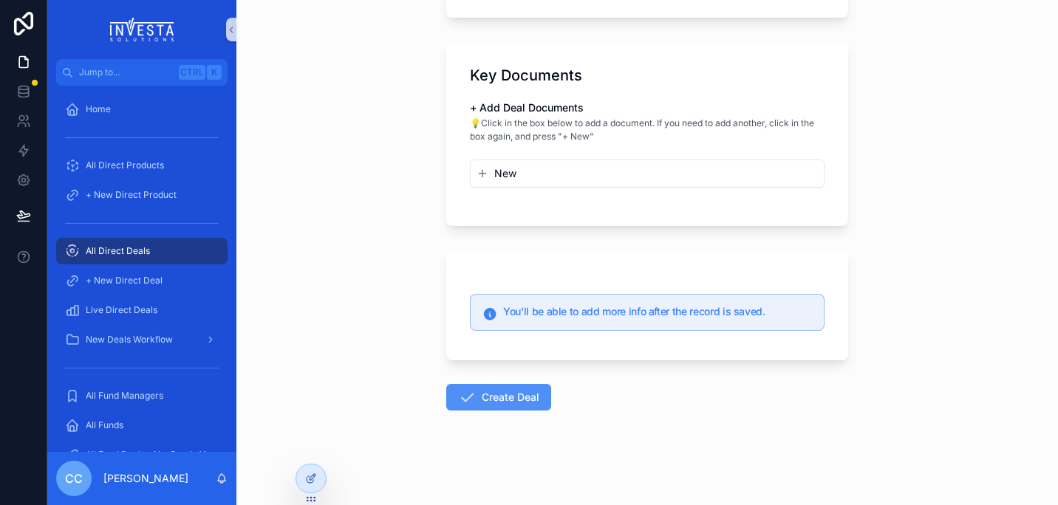
click at [487, 394] on button "Create Deal" at bounding box center [498, 397] width 105 height 27
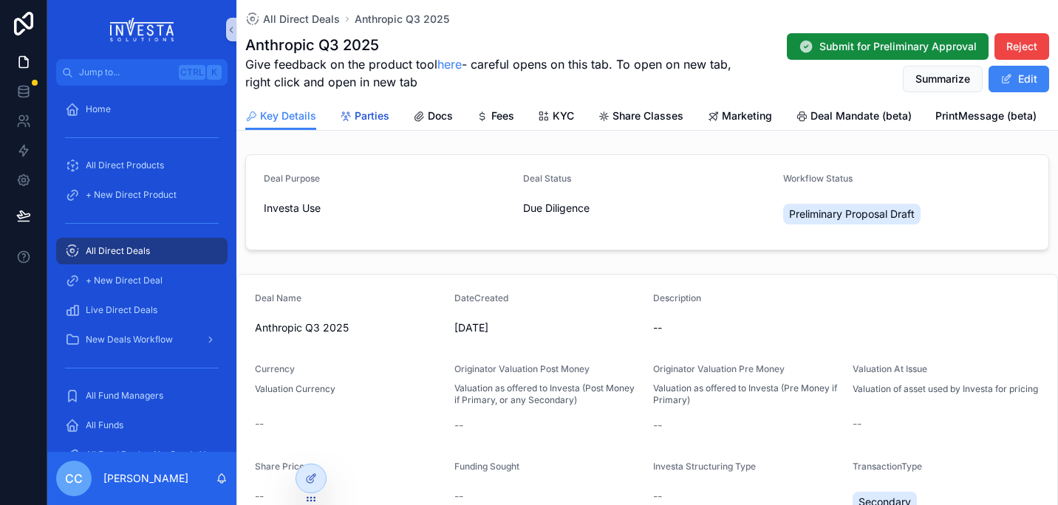
click at [353, 118] on div "Parties" at bounding box center [364, 116] width 49 height 15
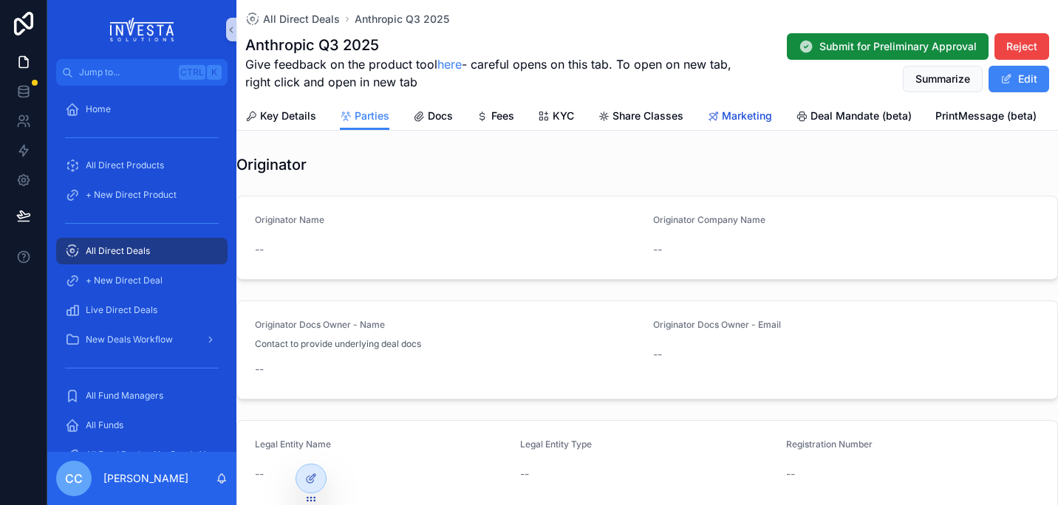
click at [732, 117] on span "Marketing" at bounding box center [747, 116] width 50 height 15
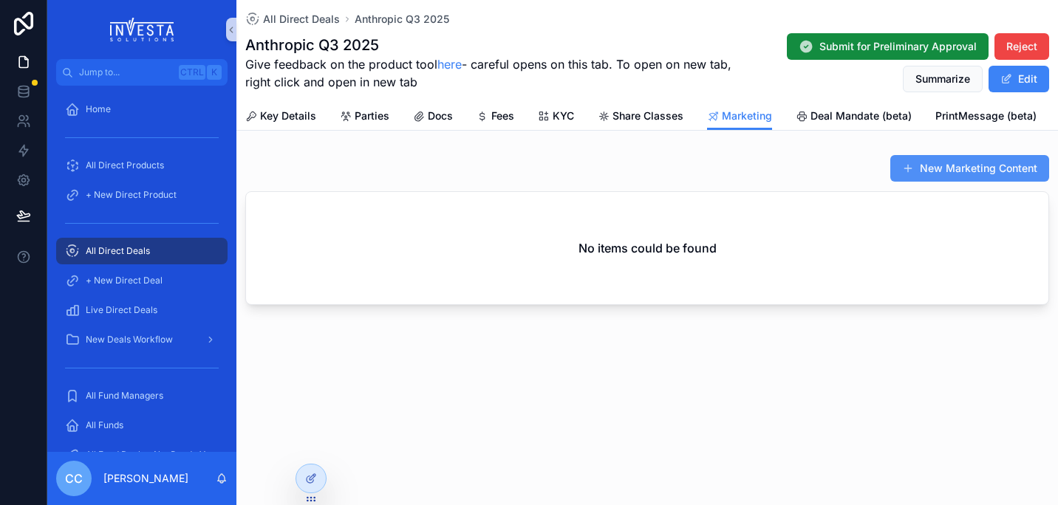
click at [956, 170] on button "New Marketing Content" at bounding box center [969, 168] width 159 height 27
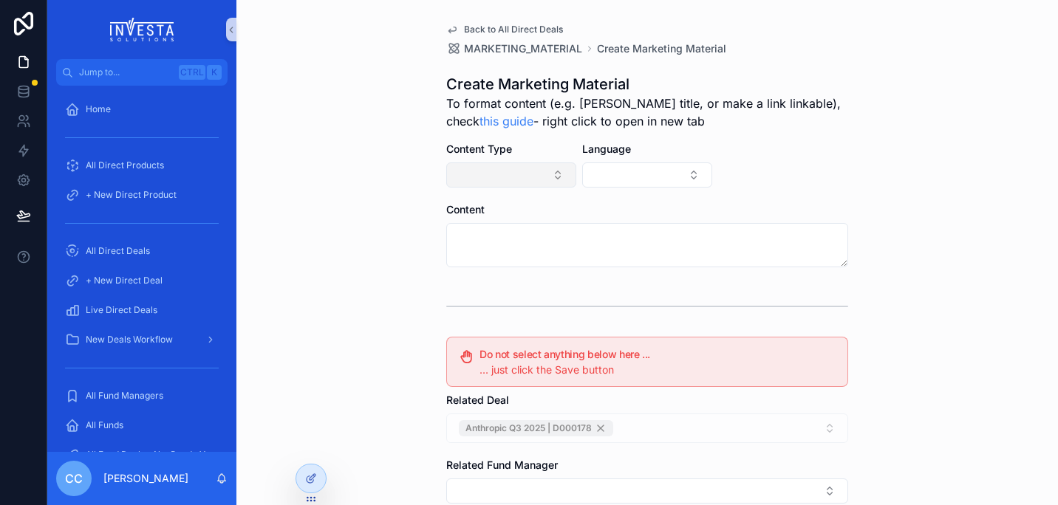
click at [531, 178] on button "Select Button" at bounding box center [511, 174] width 130 height 25
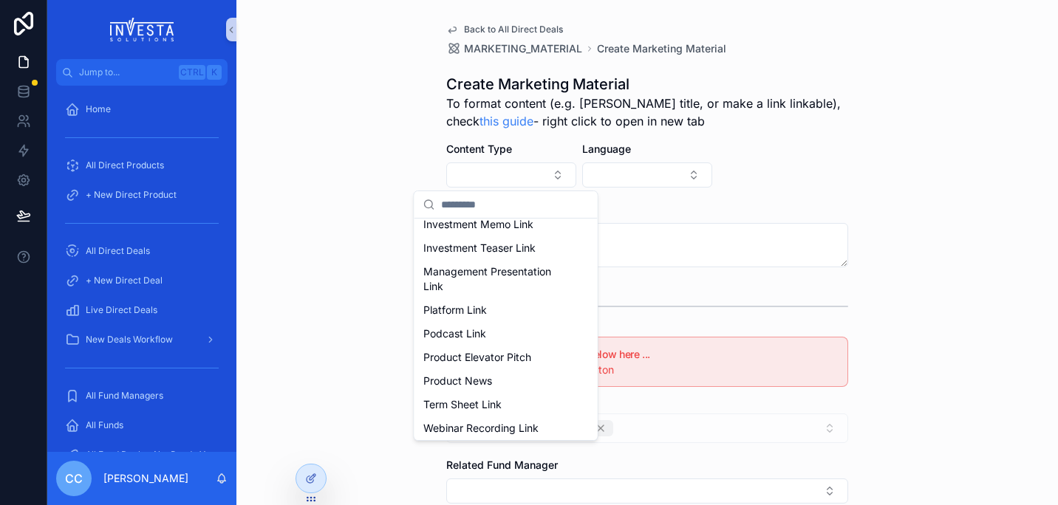
scroll to position [160, 0]
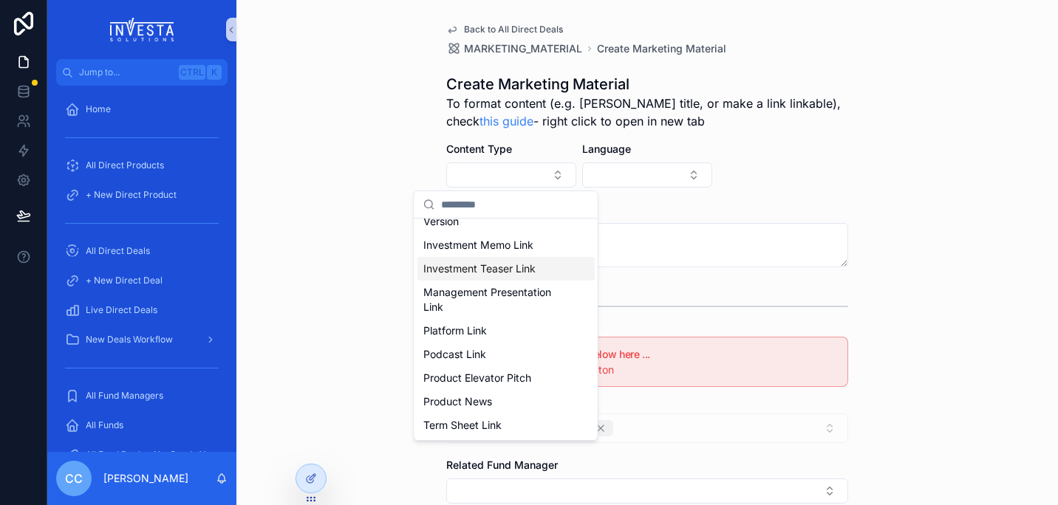
click at [513, 276] on span "Investment Teaser Link" at bounding box center [479, 268] width 112 height 15
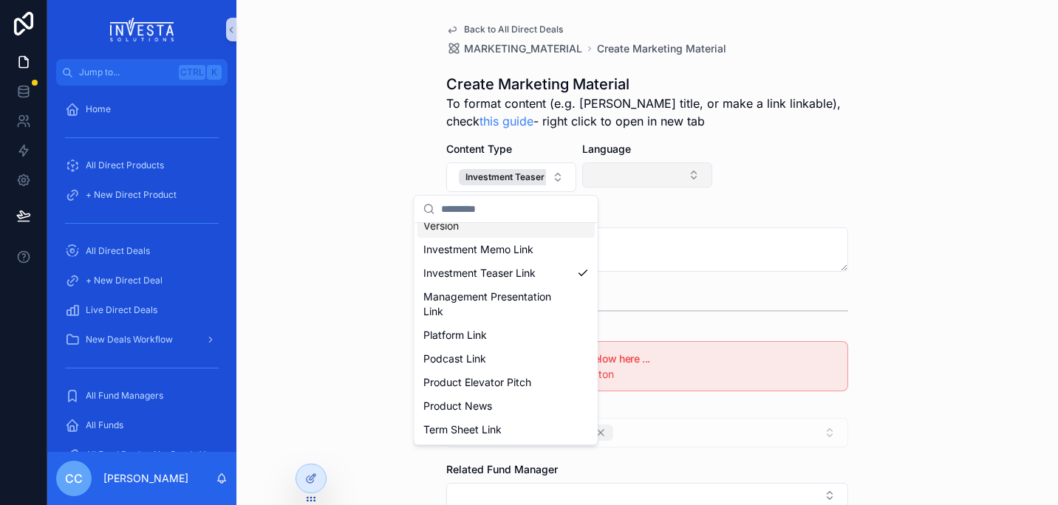
scroll to position [0, 0]
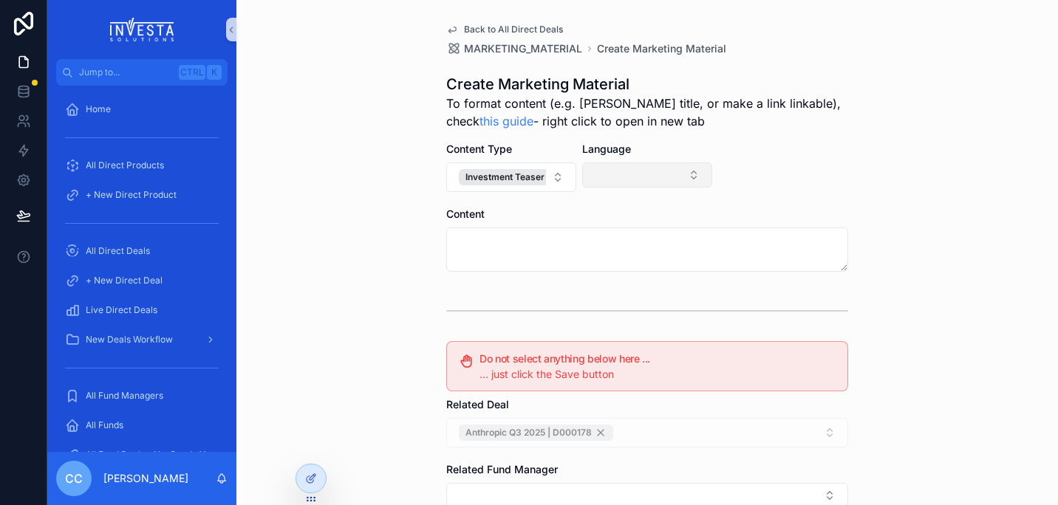
click at [634, 176] on button "Select Button" at bounding box center [647, 174] width 130 height 25
click at [612, 236] on div "English" at bounding box center [641, 234] width 177 height 24
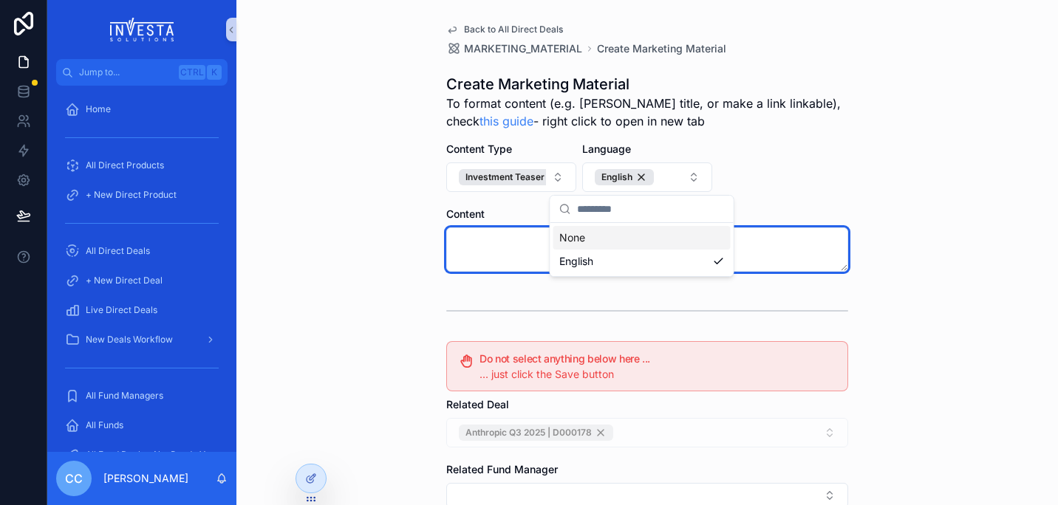
click at [761, 253] on textarea "scrollable content" at bounding box center [647, 249] width 402 height 44
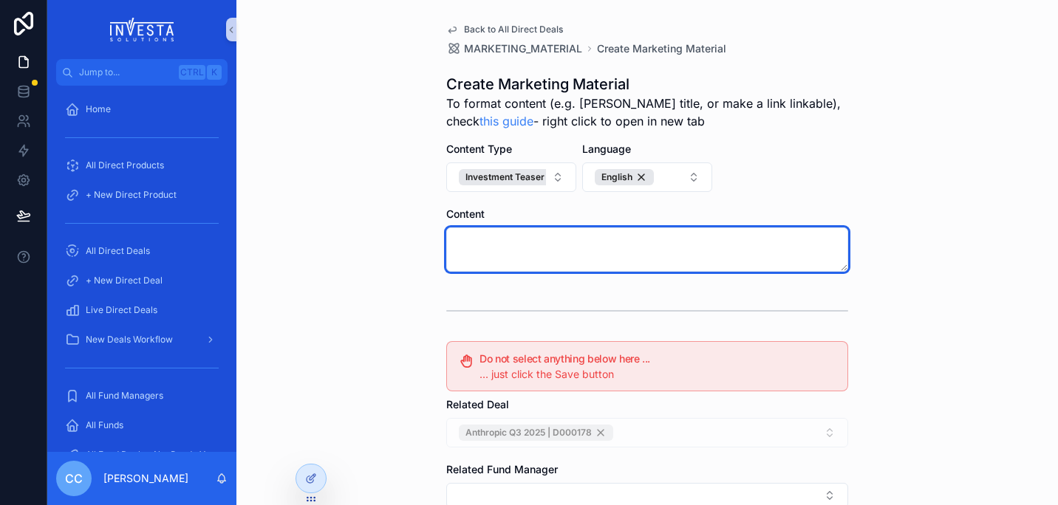
paste textarea "**********"
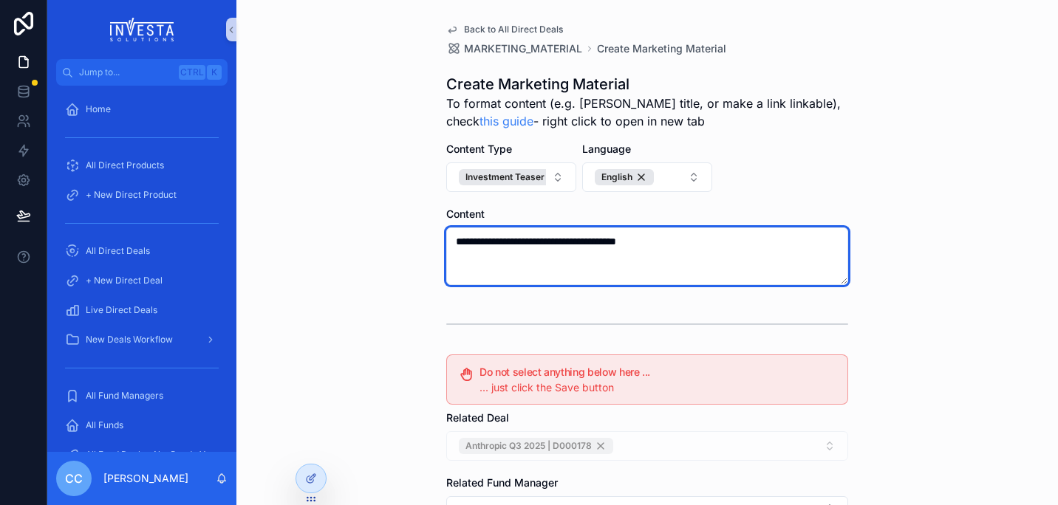
type textarea "**********"
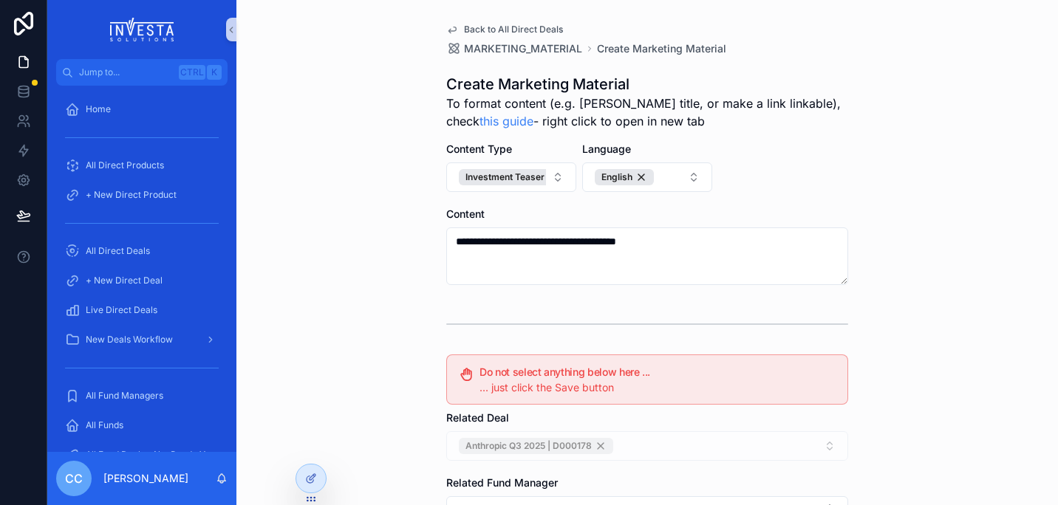
click at [956, 339] on div "**********" at bounding box center [646, 252] width 821 height 505
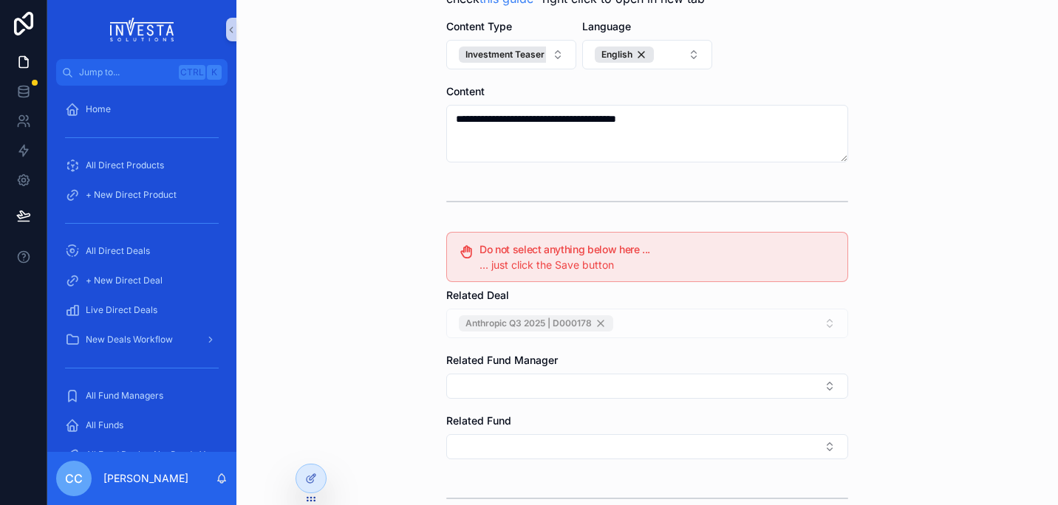
scroll to position [270, 0]
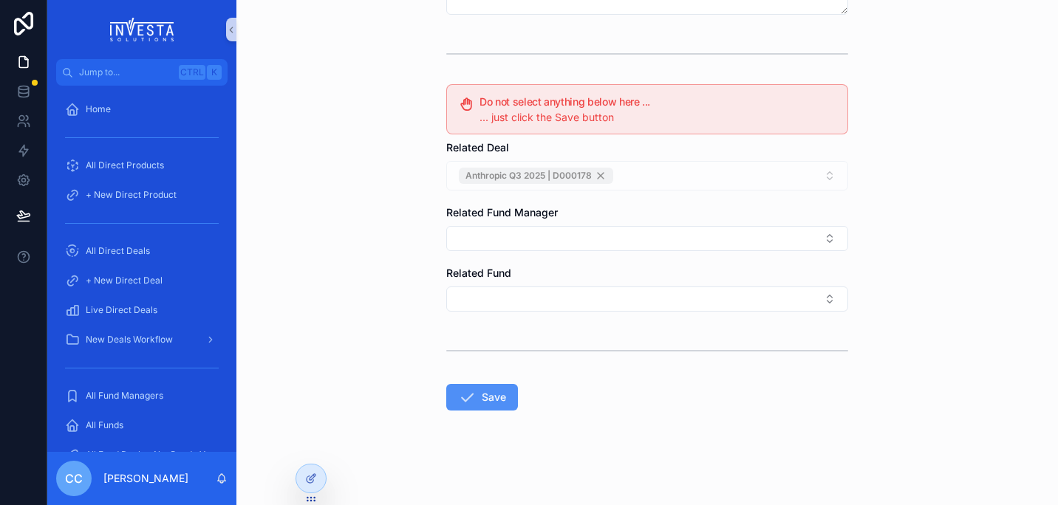
click at [461, 398] on icon "scrollable content" at bounding box center [467, 397] width 18 height 18
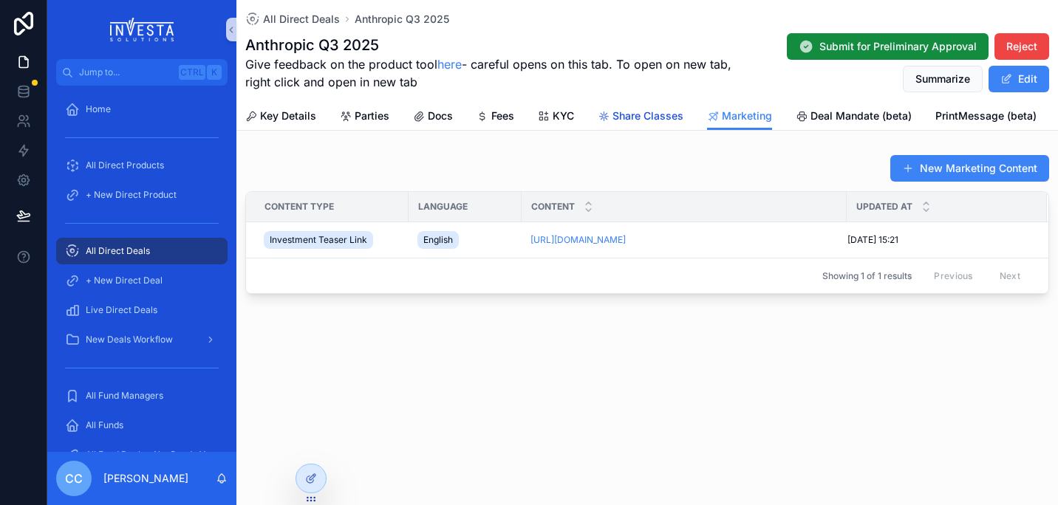
click at [654, 114] on span "Share Classes" at bounding box center [647, 116] width 71 height 15
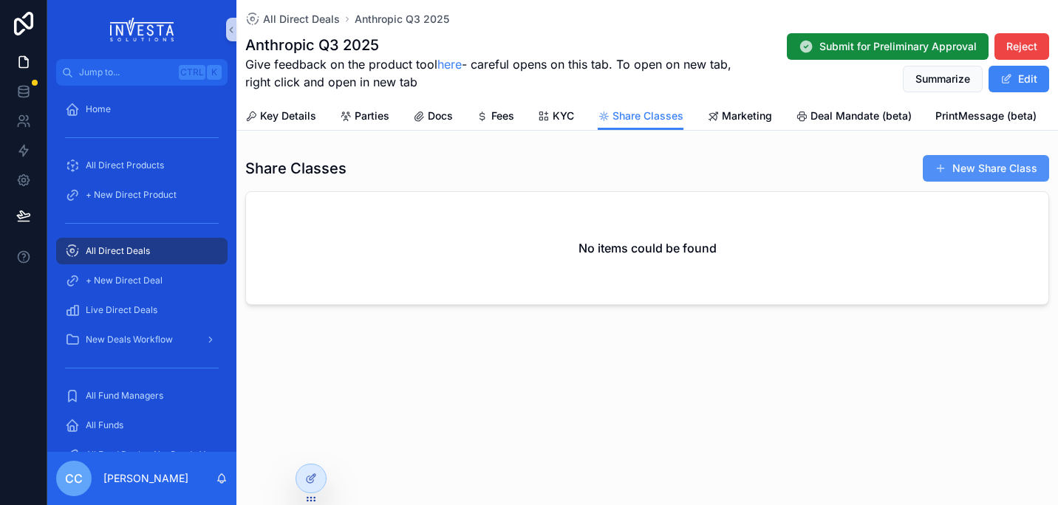
click at [971, 171] on button "New Share Class" at bounding box center [985, 168] width 126 height 27
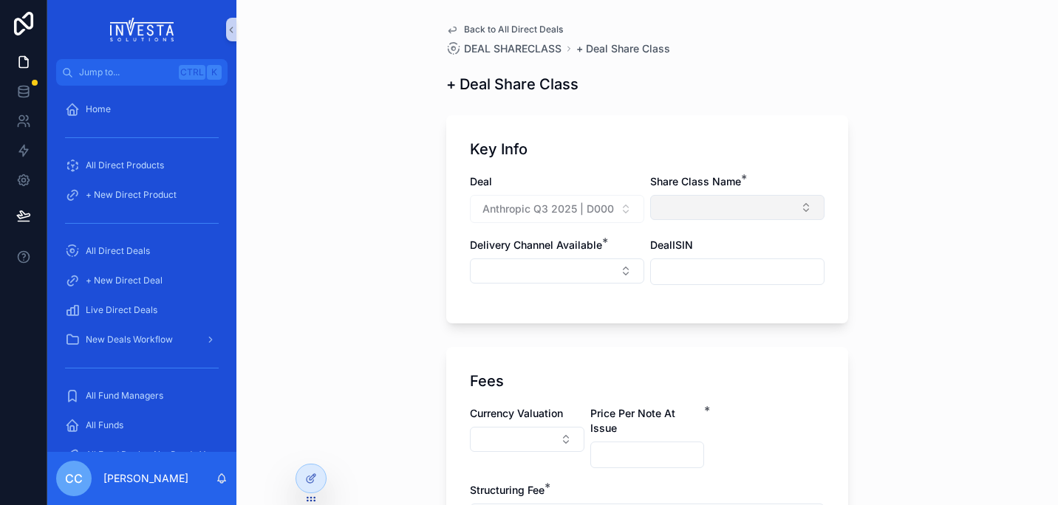
click at [772, 196] on button "Select Button" at bounding box center [737, 207] width 174 height 25
click at [692, 267] on div "Class D" at bounding box center [731, 266] width 177 height 24
click at [581, 297] on div "Deal Anthropic Q3 2025 | D000178 Share Class Name * Class D Delivery Channel Av…" at bounding box center [647, 237] width 354 height 127
click at [560, 265] on button "Select Button" at bounding box center [557, 272] width 174 height 25
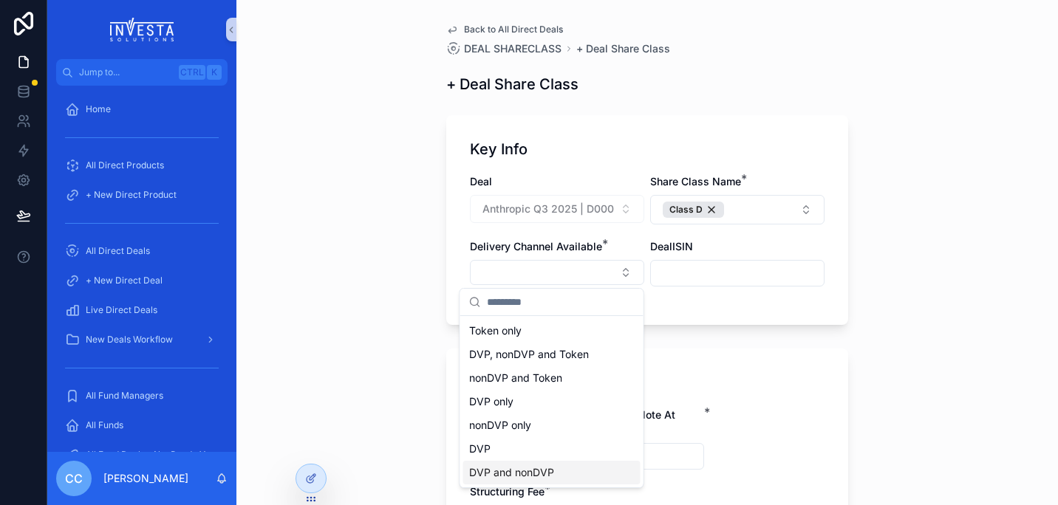
click at [527, 469] on span "DVP and nonDVP" at bounding box center [511, 472] width 85 height 15
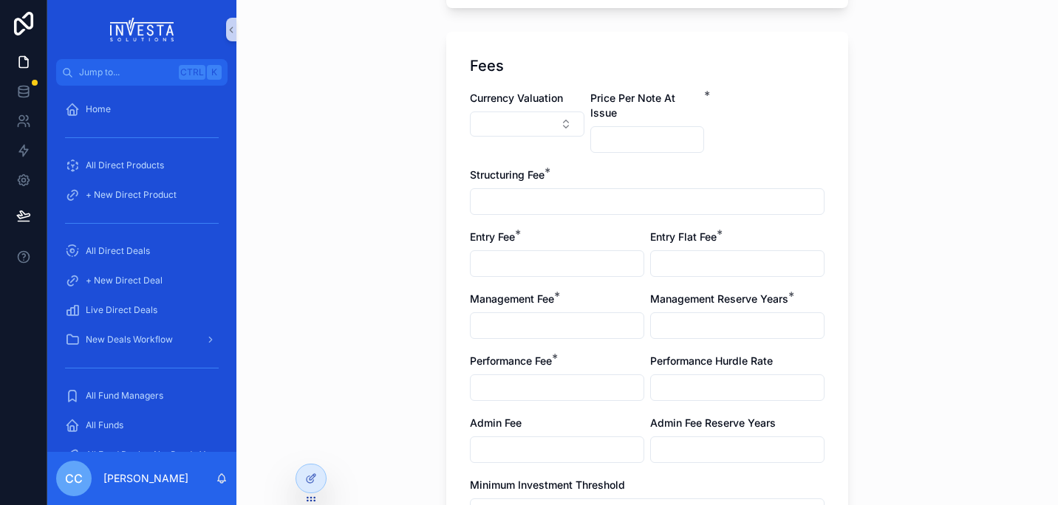
scroll to position [318, 0]
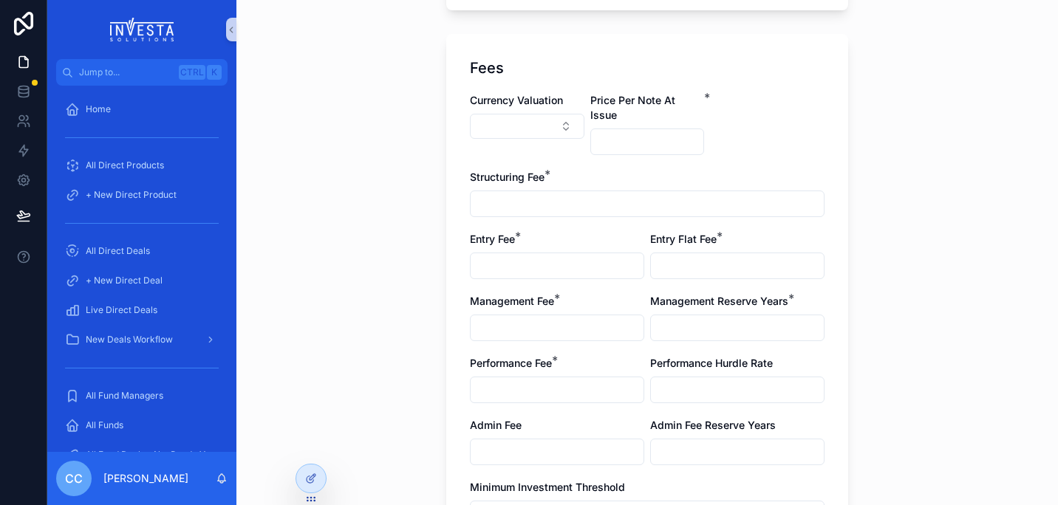
click at [866, 221] on div "Back to All Direct Deals DEAL SHARECLASS + Deal Share Class + Deal Share Class …" at bounding box center [646, 252] width 821 height 505
click at [948, 331] on div "Back to All Direct Deals DEAL SHARECLASS + Deal Share Class + Deal Share Class …" at bounding box center [646, 252] width 821 height 505
click at [566, 256] on input "scrollable content" at bounding box center [556, 266] width 173 height 21
type input "****"
click at [624, 356] on div "Performance Fee *" at bounding box center [557, 363] width 174 height 15
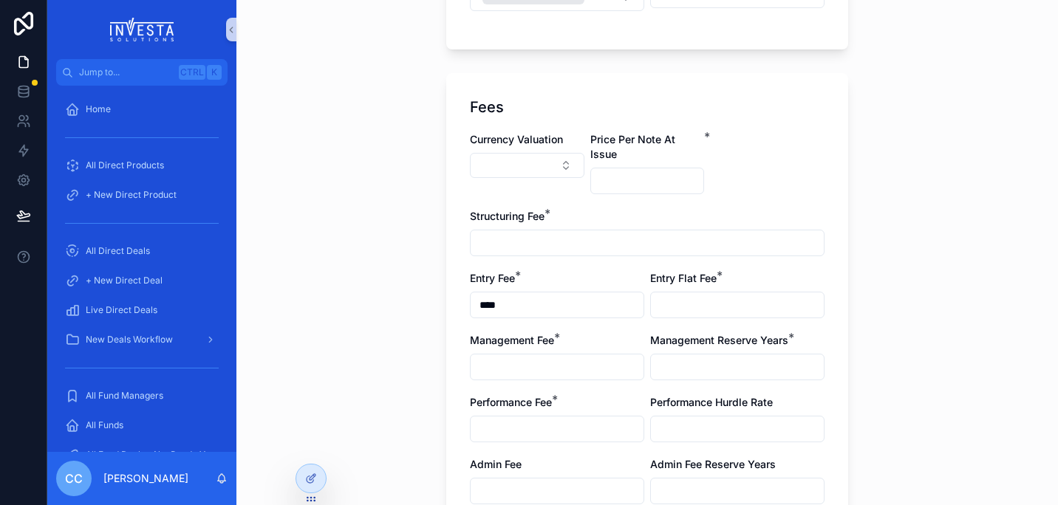
scroll to position [285, 0]
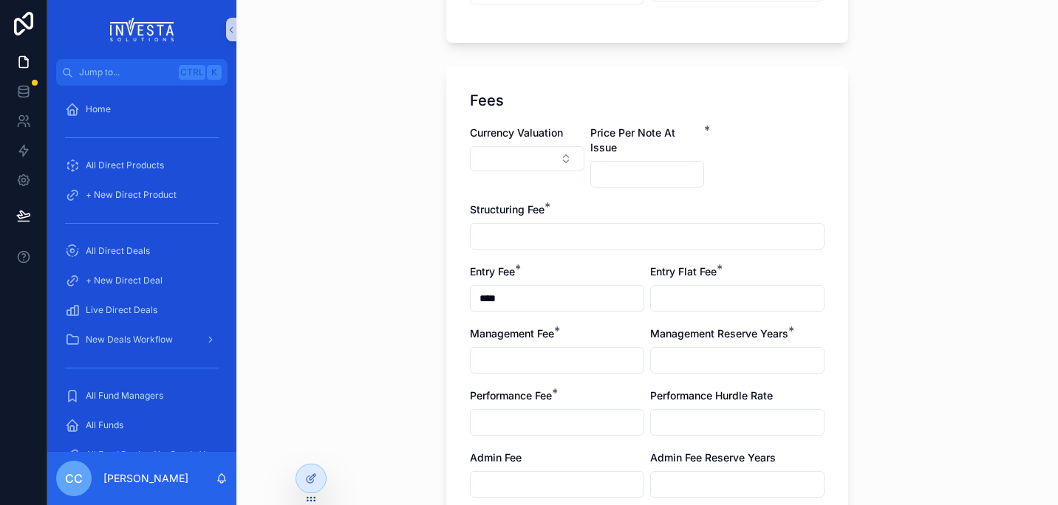
click at [590, 226] on input "scrollable content" at bounding box center [646, 236] width 353 height 21
type input "**"
click at [773, 114] on div "Fees Currency Valuation Price Per Note At Issue * Structuring Fee * ** Entry Fe…" at bounding box center [647, 363] width 402 height 594
click at [526, 477] on input "scrollable content" at bounding box center [556, 484] width 173 height 21
type input "******"
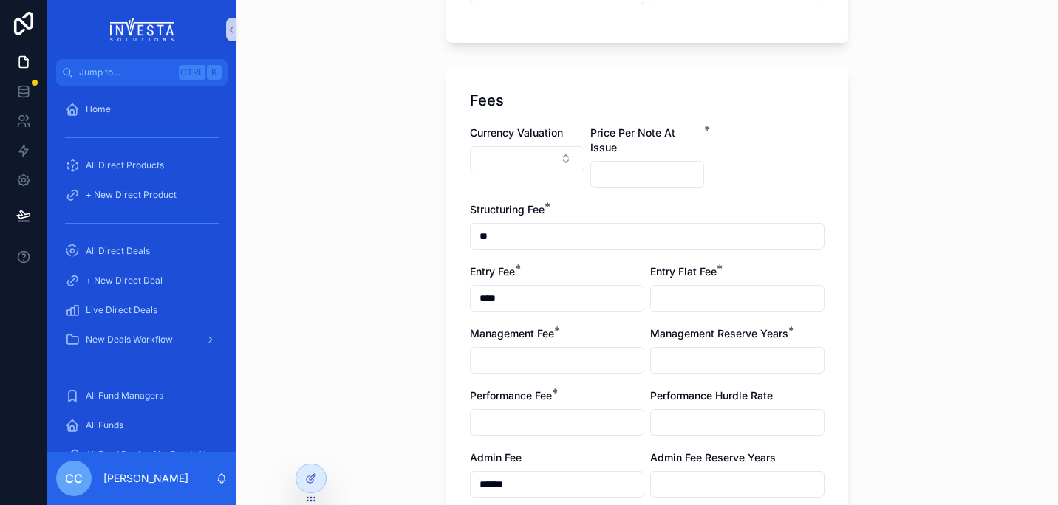
click at [667, 474] on input "scrollable content" at bounding box center [737, 484] width 173 height 21
type input "*"
click at [920, 323] on div "Back to All Direct Deals DEAL SHARECLASS + Deal Share Class + Deal Share Class …" at bounding box center [646, 252] width 821 height 505
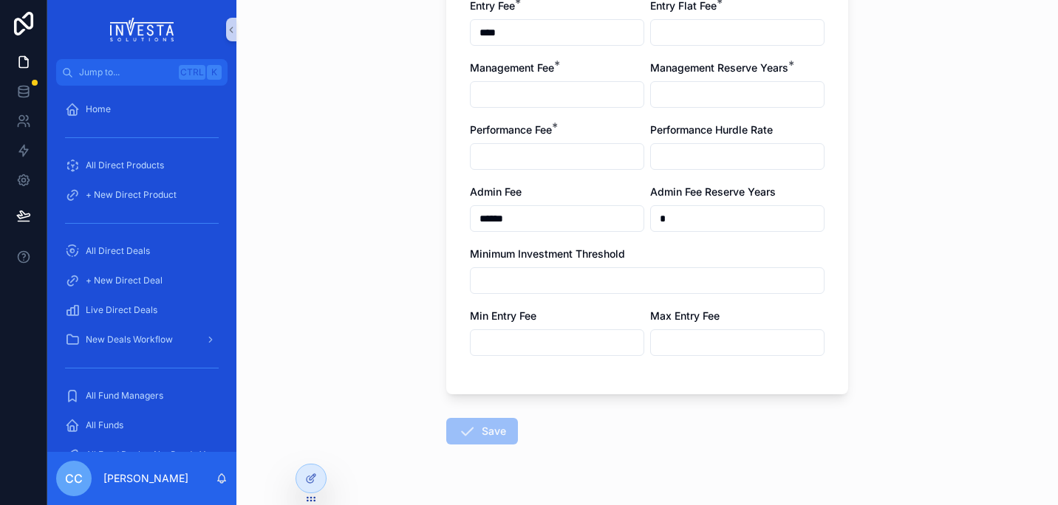
scroll to position [570, 0]
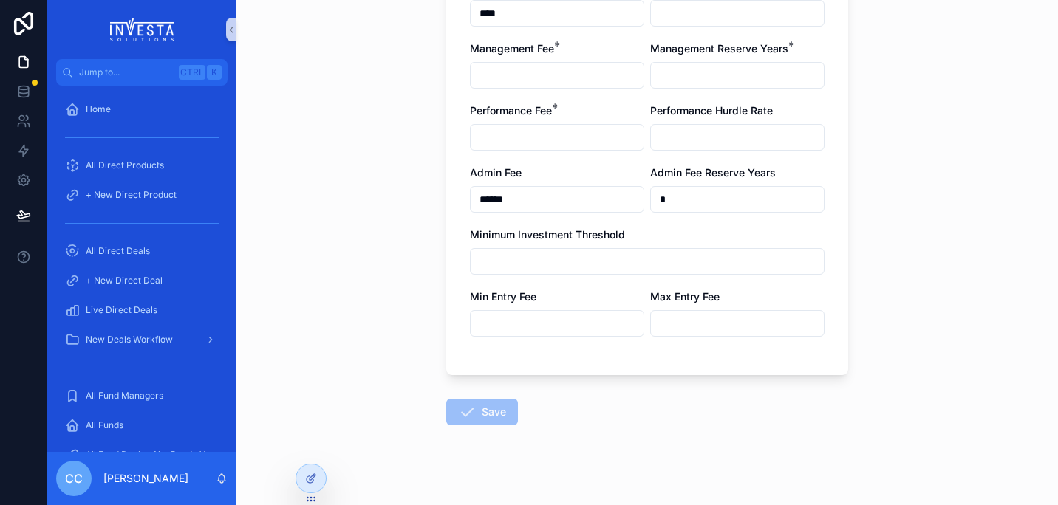
click at [544, 127] on input "scrollable content" at bounding box center [556, 137] width 173 height 21
type input "***"
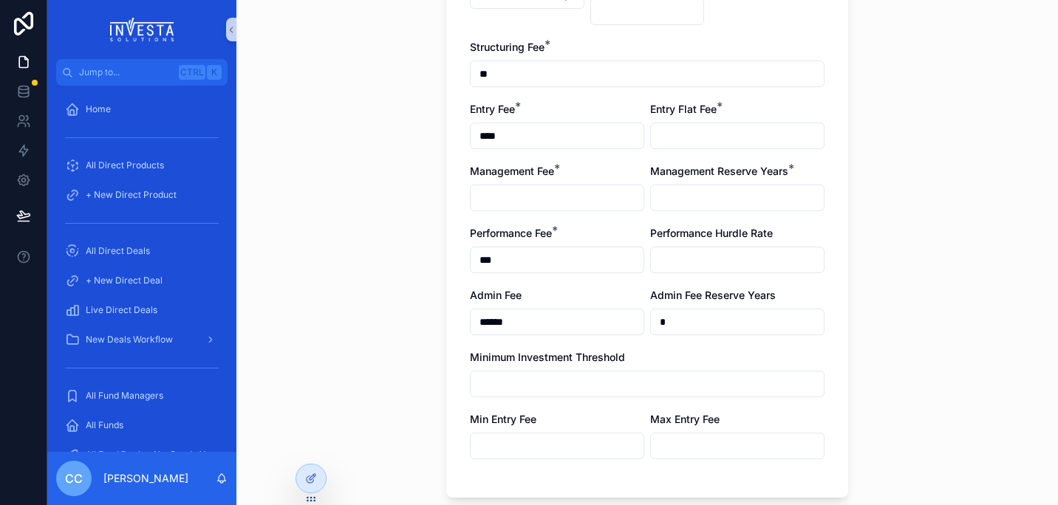
scroll to position [446, 0]
click at [617, 190] on input "scrollable content" at bounding box center [556, 199] width 173 height 21
type input "*****"
click at [701, 193] on input "scrollable content" at bounding box center [737, 199] width 173 height 21
type input "*"
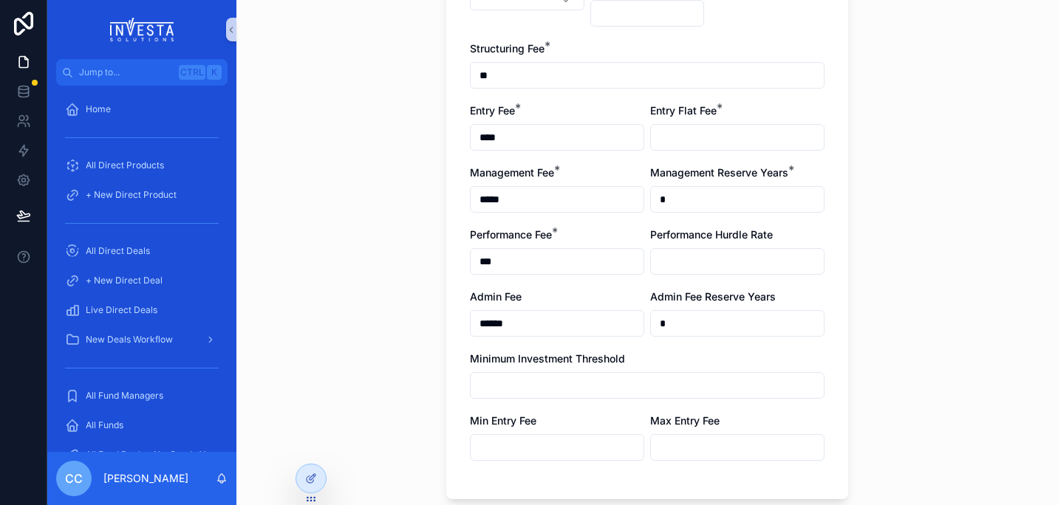
click at [758, 127] on input "scrollable content" at bounding box center [737, 137] width 173 height 21
type input "*"
click at [928, 227] on div "Back to All Direct Deals DEAL SHARECLASS + Deal Share Class + Deal Share Class …" at bounding box center [646, 252] width 821 height 505
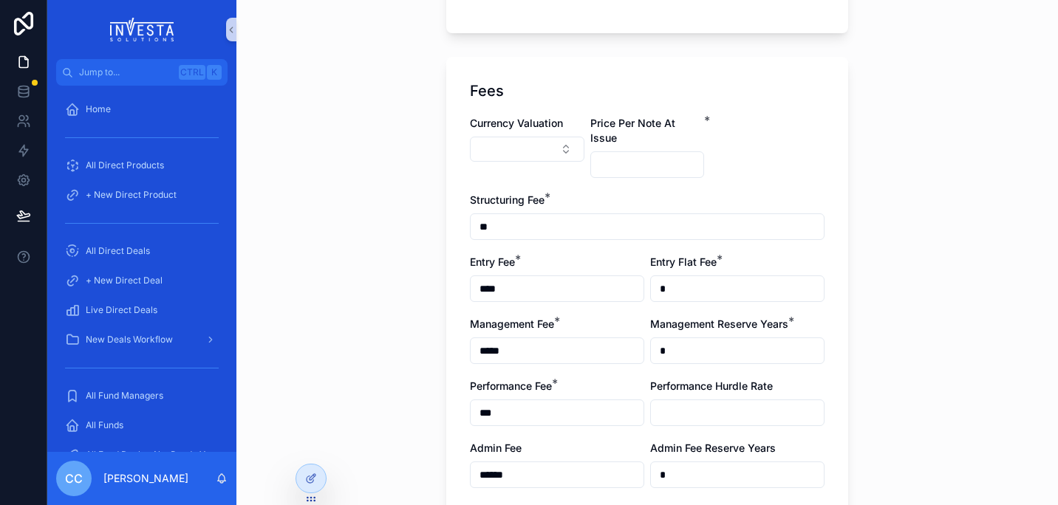
scroll to position [291, 0]
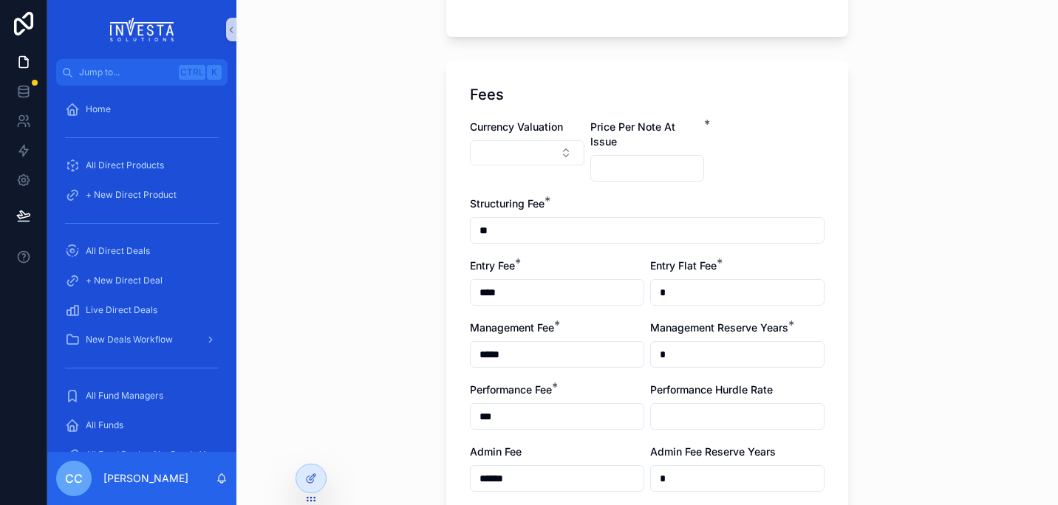
click at [650, 163] on div "scrollable content" at bounding box center [647, 168] width 114 height 27
click at [650, 158] on input "scrollable content" at bounding box center [647, 168] width 113 height 21
type input "*****"
click at [705, 165] on div "Currency Valuation Price Per Note At Issue * ***** Structuring Fee * ** Entry F…" at bounding box center [647, 375] width 354 height 511
click at [555, 158] on button "Select Button" at bounding box center [527, 152] width 114 height 25
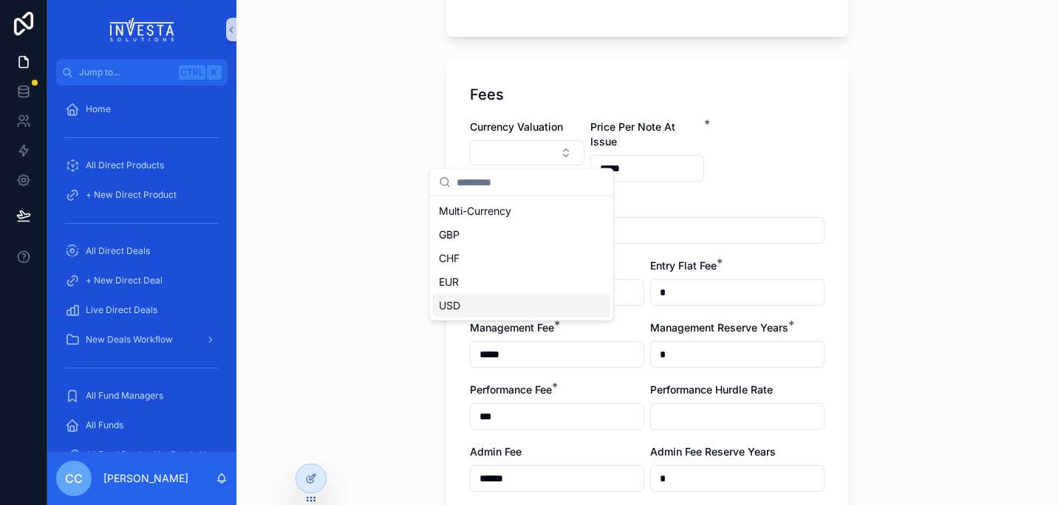
click at [454, 305] on span "USD" at bounding box center [449, 305] width 21 height 15
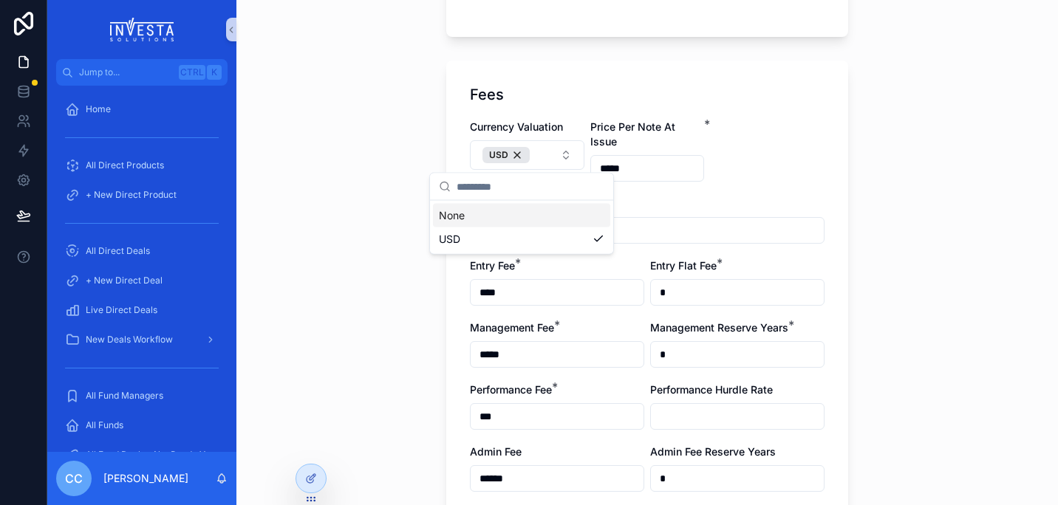
click at [840, 247] on div "Fees Currency Valuation USD Price Per Note At Issue * ***** Structuring Fee * *…" at bounding box center [647, 358] width 402 height 594
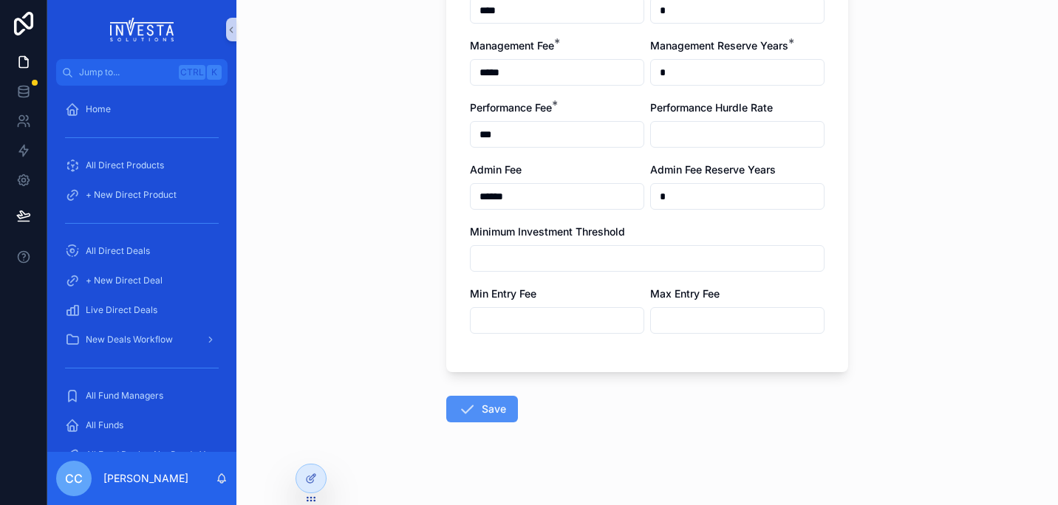
click at [477, 397] on button "Save" at bounding box center [482, 409] width 72 height 27
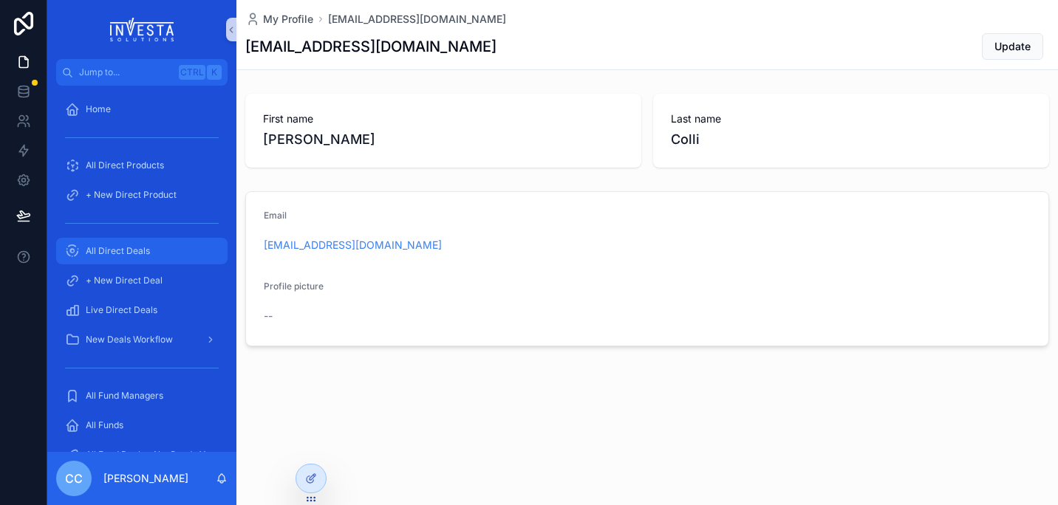
click at [123, 244] on div "All Direct Deals" at bounding box center [142, 251] width 154 height 24
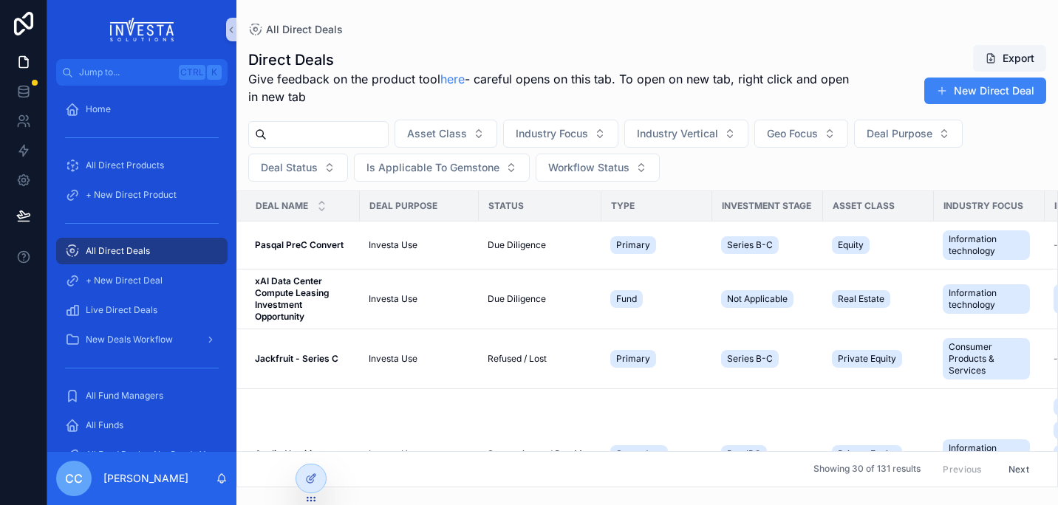
click at [311, 123] on div "scrollable content" at bounding box center [318, 134] width 140 height 27
click at [311, 142] on input "scrollable content" at bounding box center [327, 134] width 121 height 21
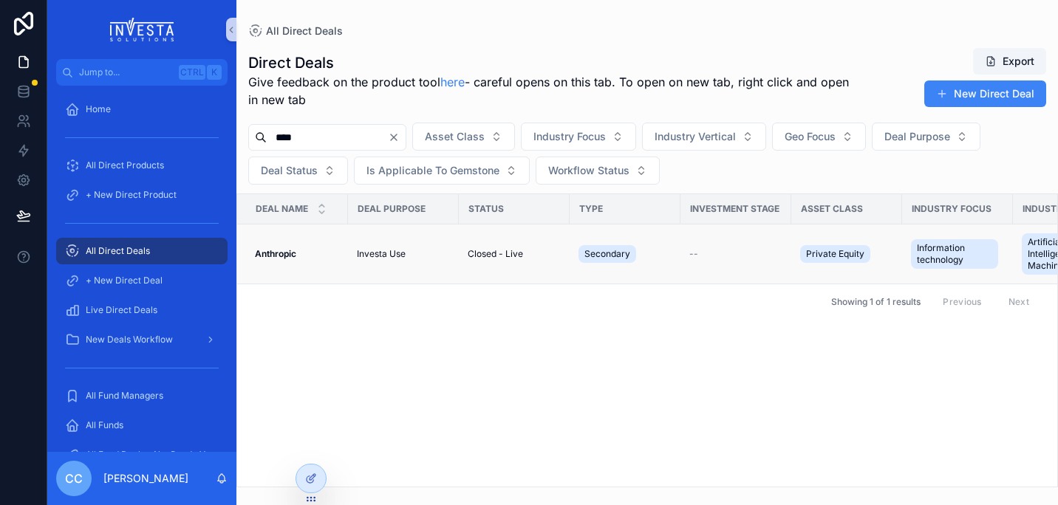
type input "****"
click at [275, 255] on strong "Anthropic" at bounding box center [275, 253] width 41 height 11
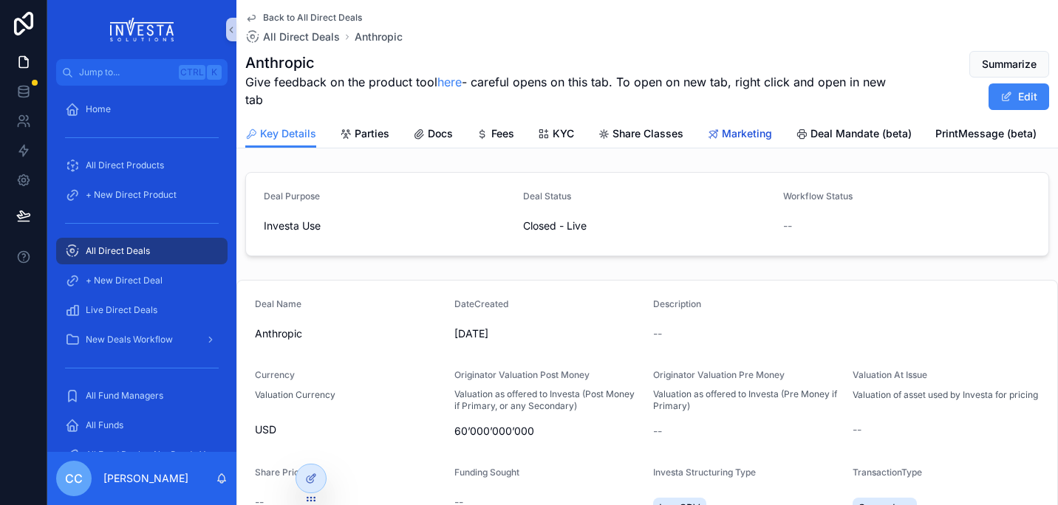
click at [747, 130] on span "Marketing" at bounding box center [747, 133] width 50 height 15
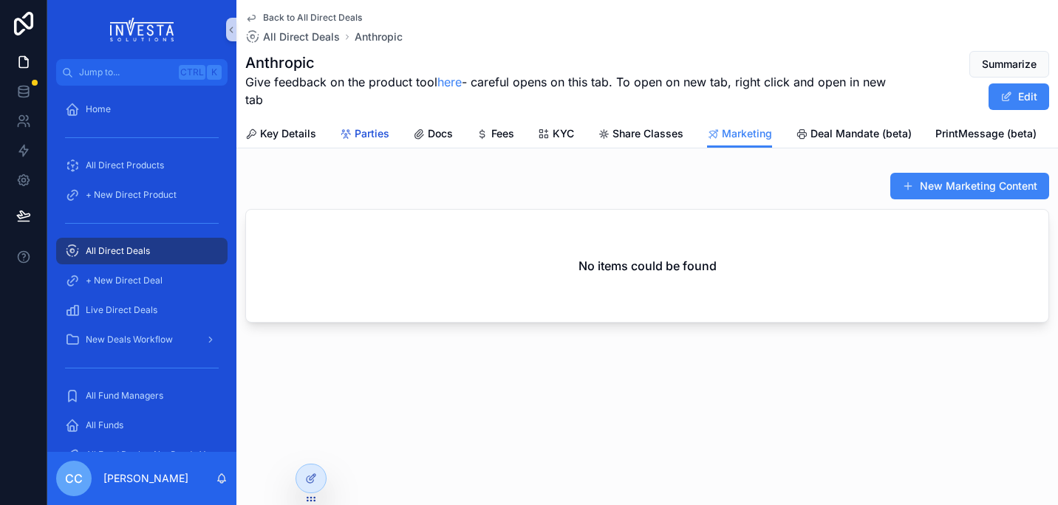
click at [369, 131] on span "Parties" at bounding box center [371, 133] width 35 height 15
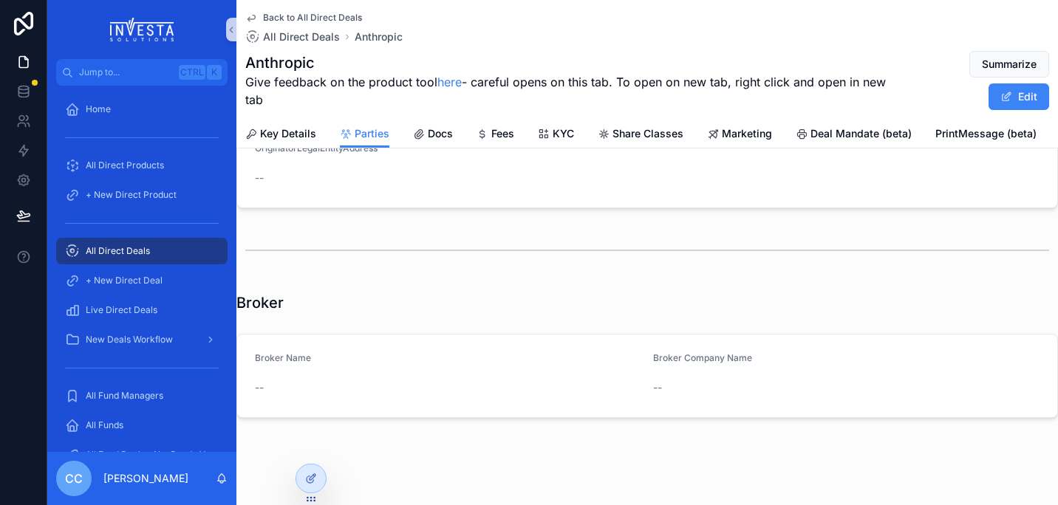
scroll to position [398, 0]
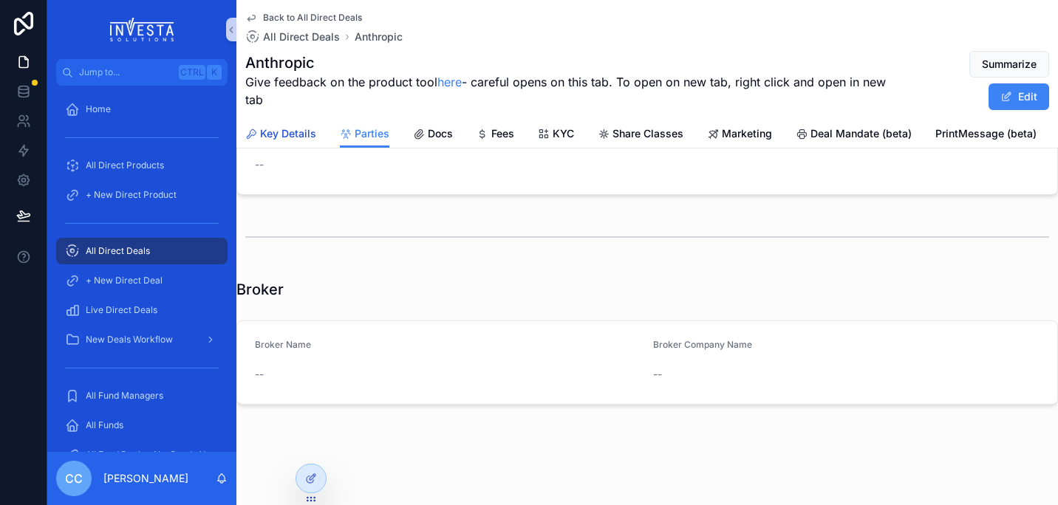
click at [273, 126] on span "Key Details" at bounding box center [288, 133] width 56 height 15
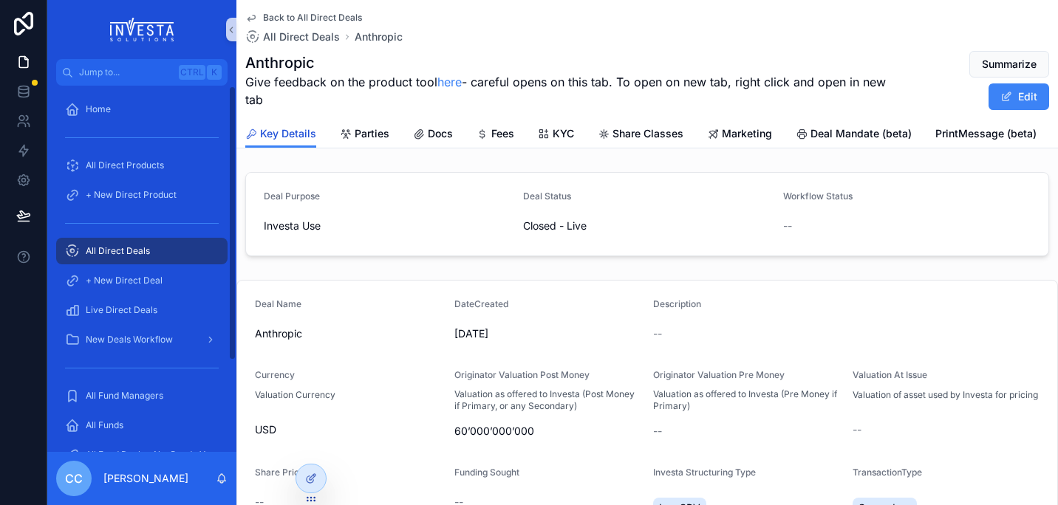
drag, startPoint x: 231, startPoint y: 328, endPoint x: 249, endPoint y: 126, distance: 203.1
click at [249, 126] on div "Jump to... Ctrl K Home All Direct Products + New Direct Product All Direct Deal…" at bounding box center [552, 252] width 1010 height 505
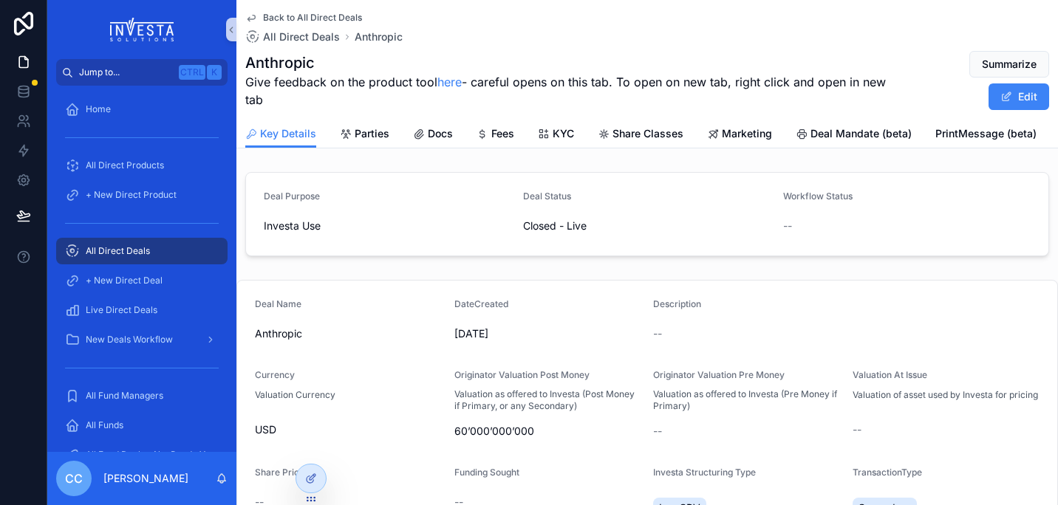
click at [114, 72] on span "Jump to..." at bounding box center [126, 72] width 94 height 12
click at [22, 95] on div "Home All Direct Products All Direct Products New Product Form All Direct Deals …" at bounding box center [529, 252] width 1058 height 505
click at [354, 134] on span "Parties" at bounding box center [371, 133] width 35 height 15
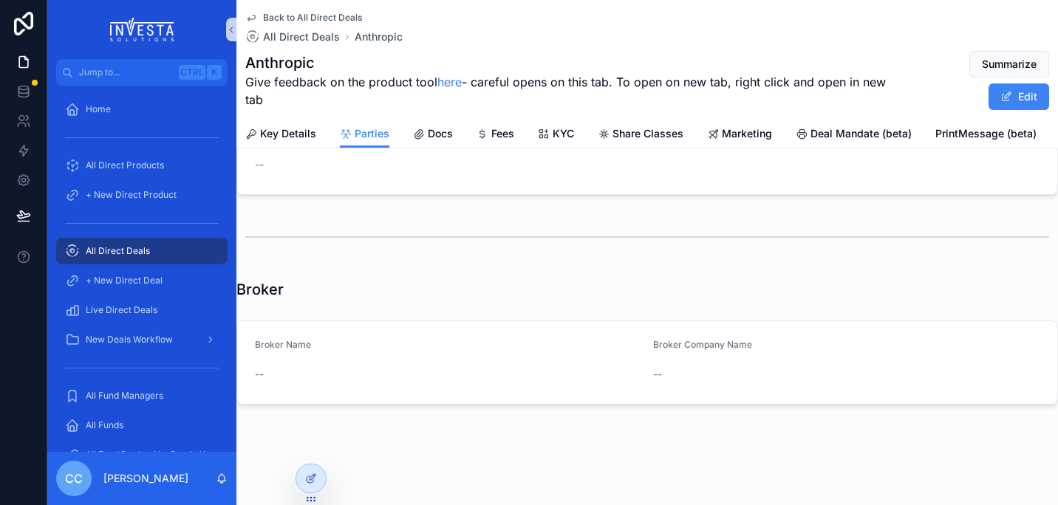
scroll to position [380, 0]
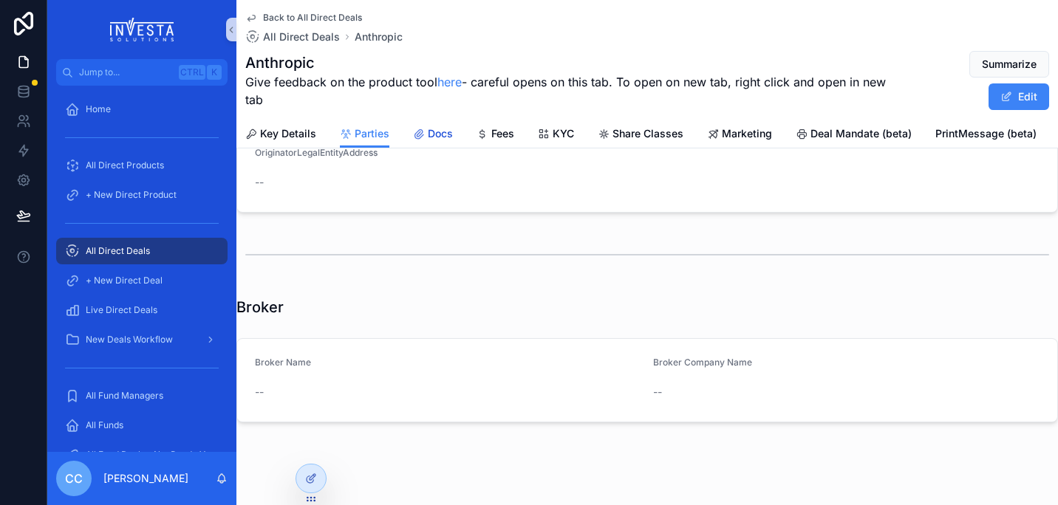
click at [440, 137] on span "Docs" at bounding box center [440, 133] width 25 height 15
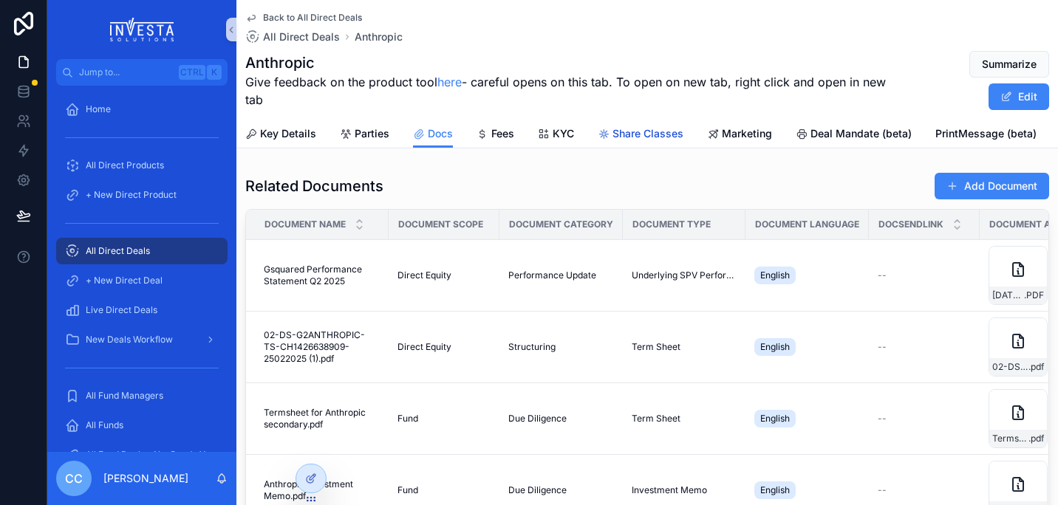
click at [640, 137] on span "Share Classes" at bounding box center [647, 133] width 71 height 15
